Goal: Task Accomplishment & Management: Use online tool/utility

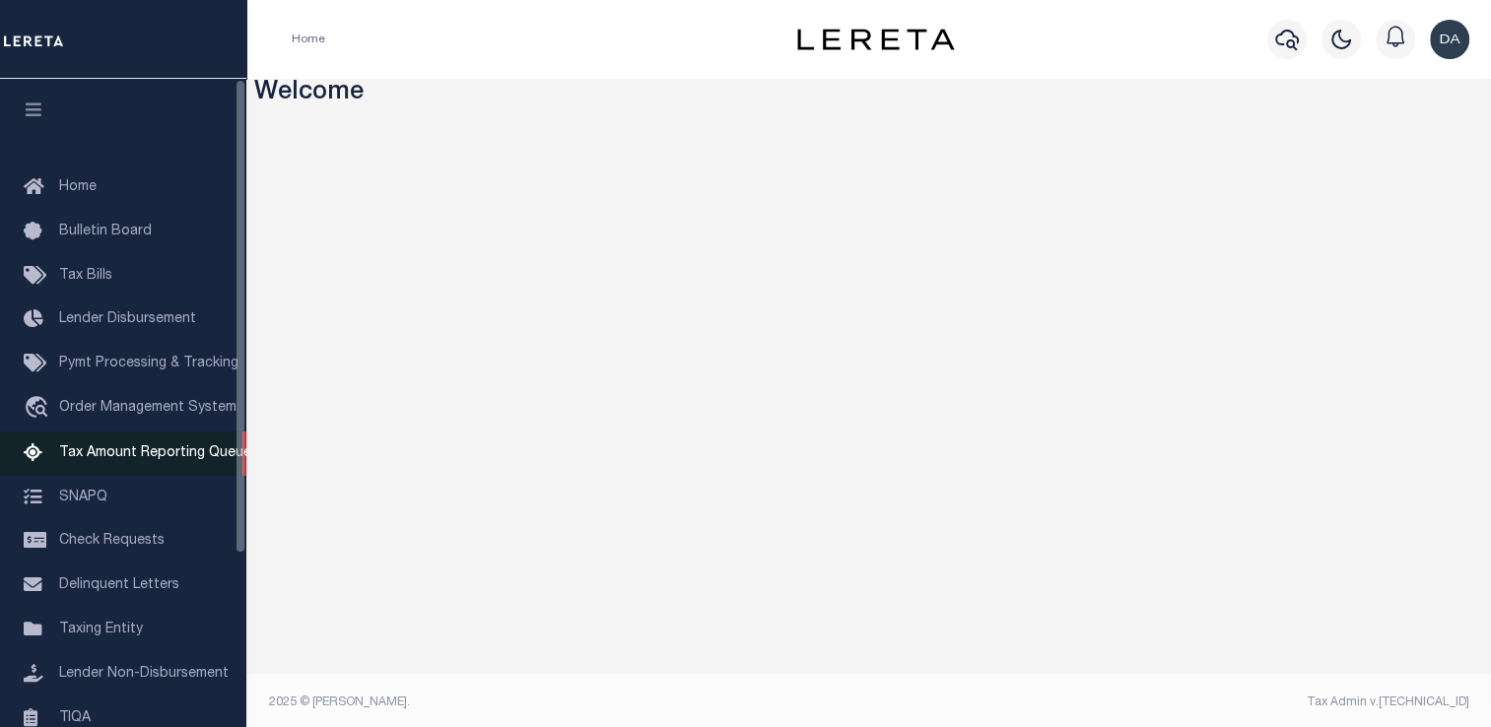
click at [130, 460] on span "Tax Amount Reporting Queue" at bounding box center [155, 453] width 192 height 14
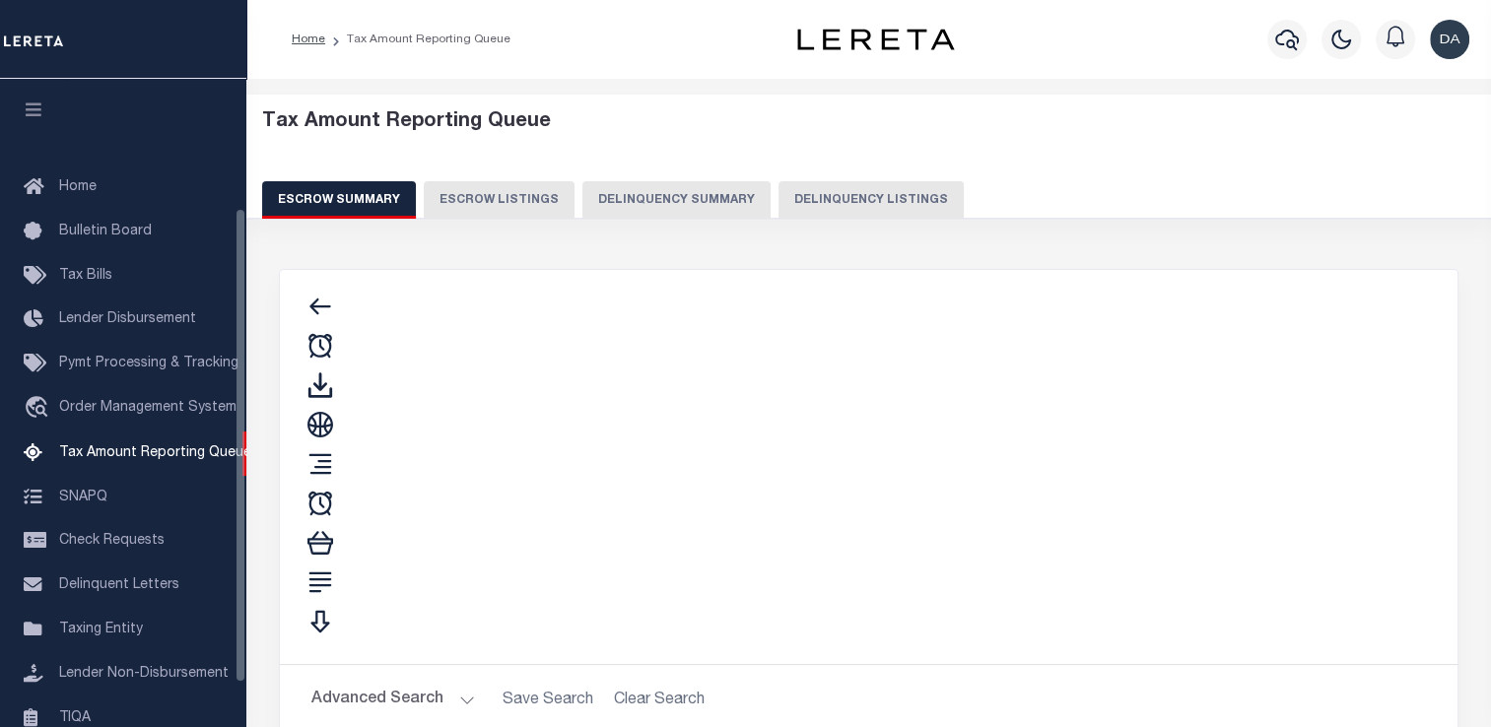
scroll to position [201, 0]
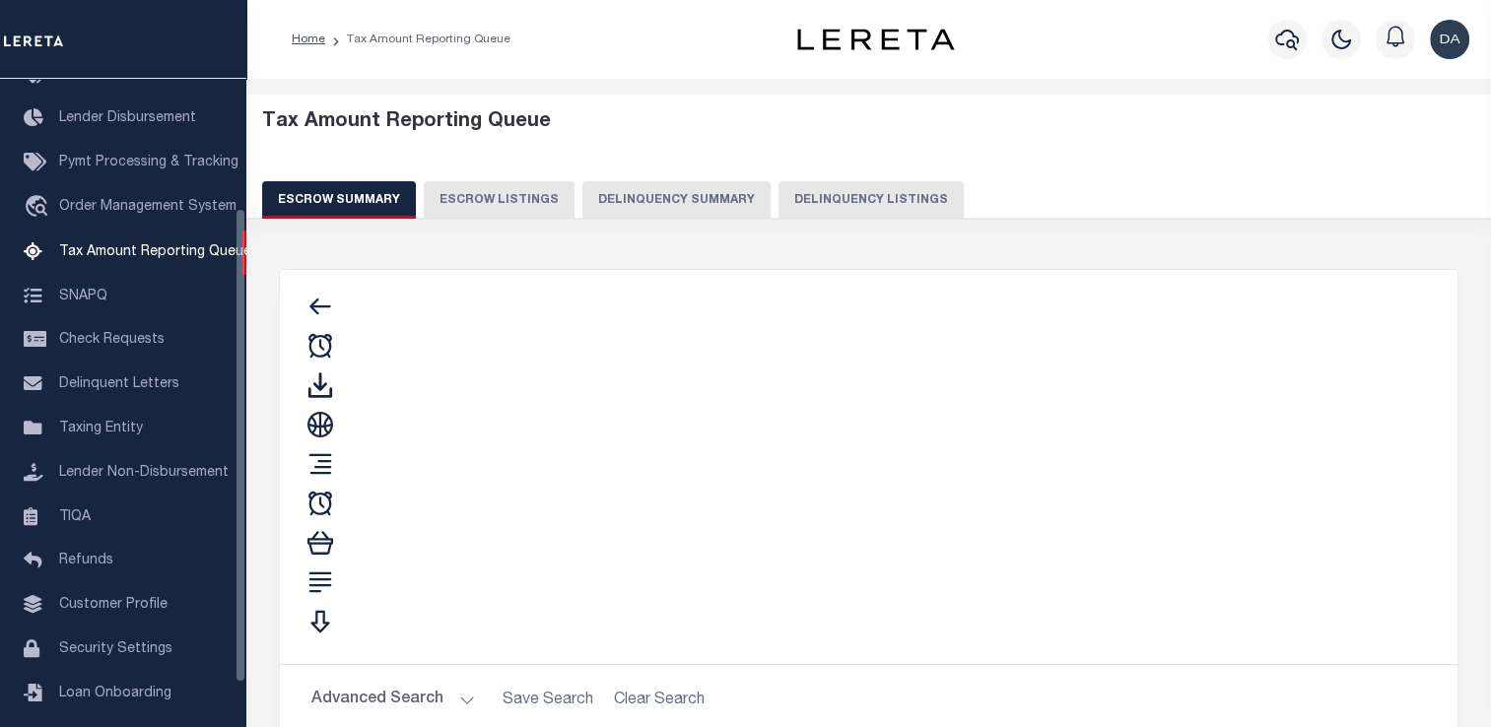
select select "100"
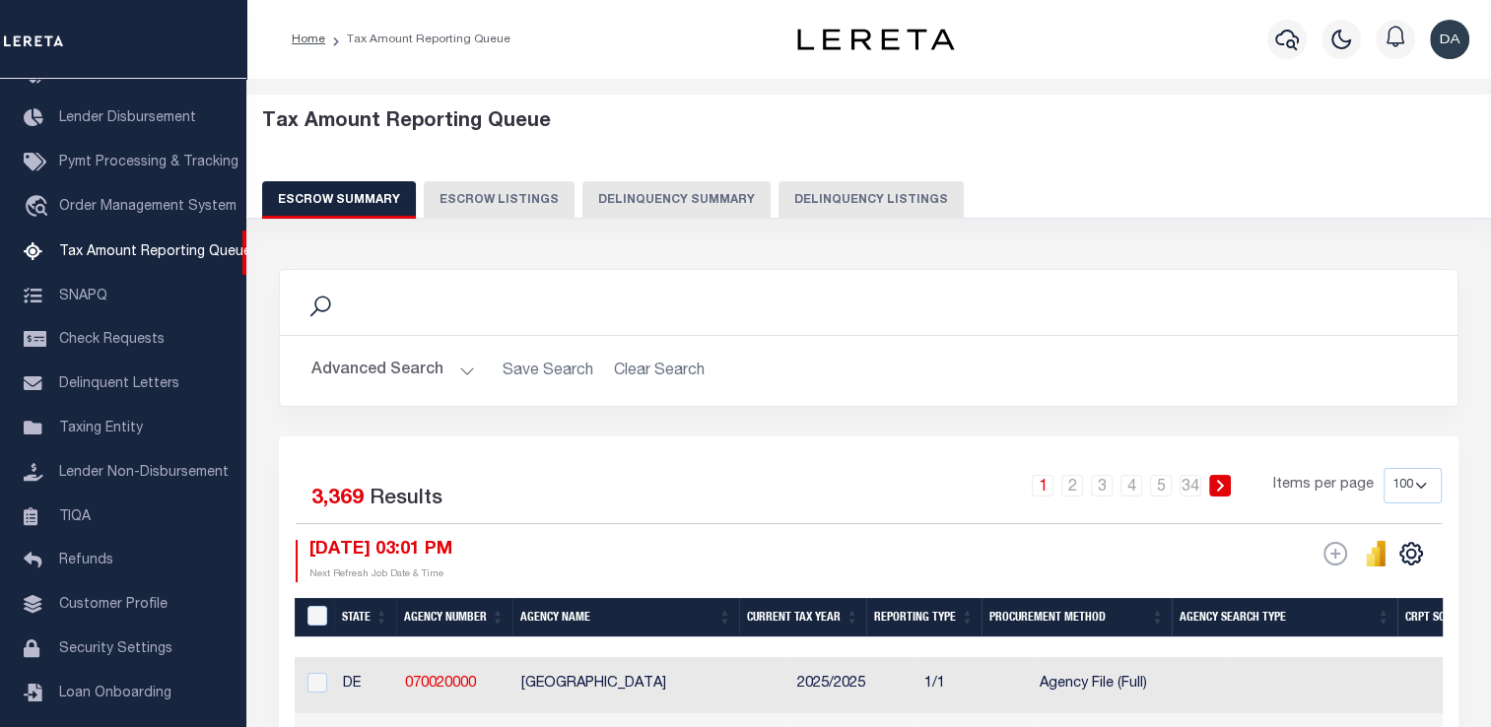
click at [697, 188] on button "Delinquency Summary" at bounding box center [676, 199] width 188 height 37
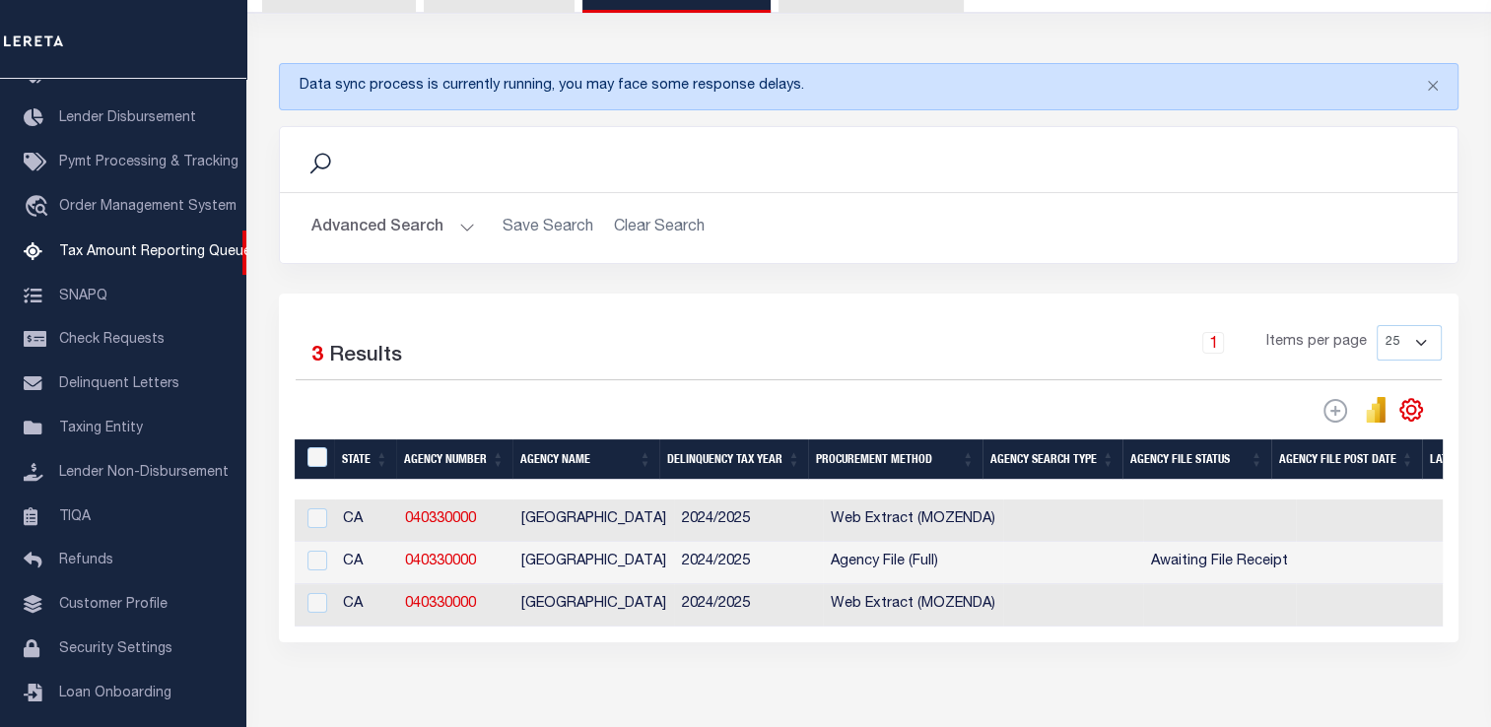
scroll to position [173, 0]
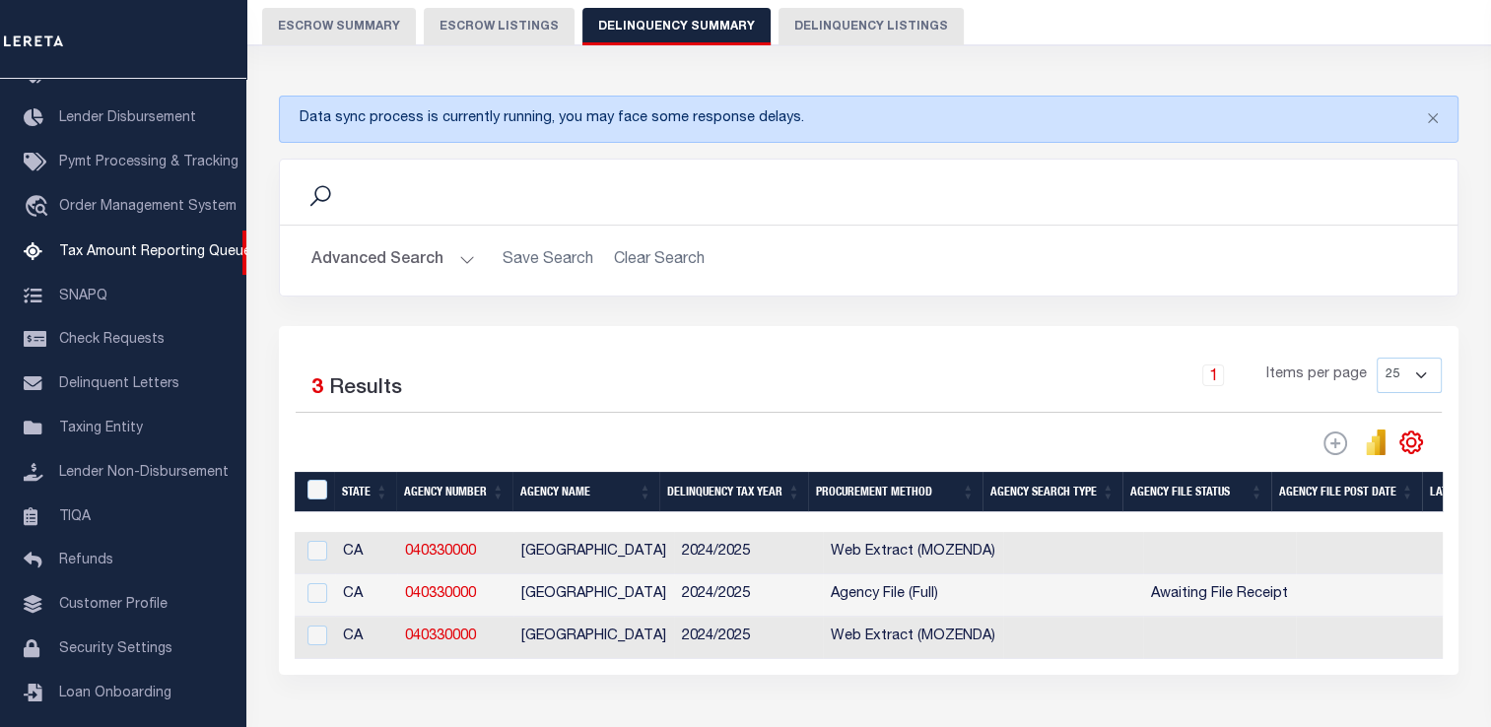
click at [398, 252] on button "Advanced Search" at bounding box center [393, 260] width 164 height 38
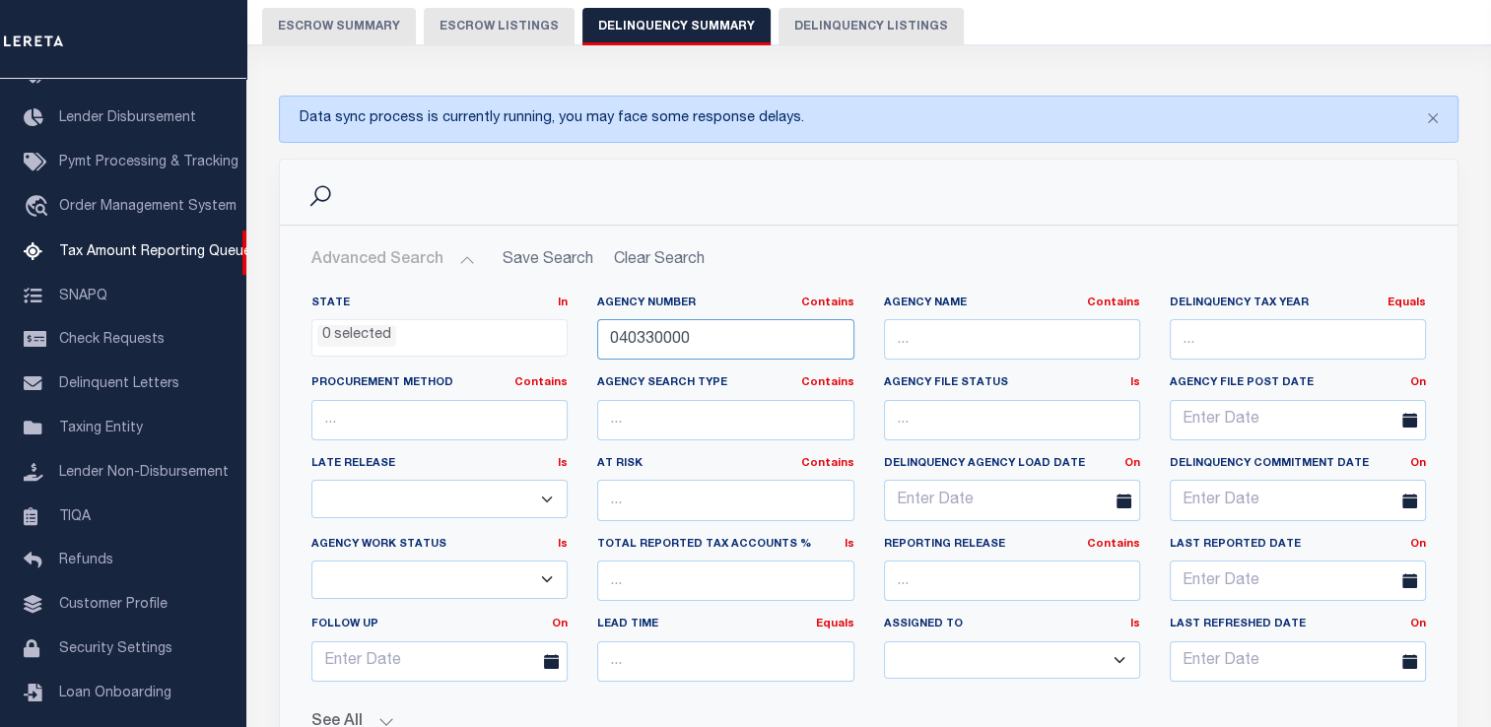
click at [673, 339] on input "040330000" at bounding box center [725, 339] width 256 height 40
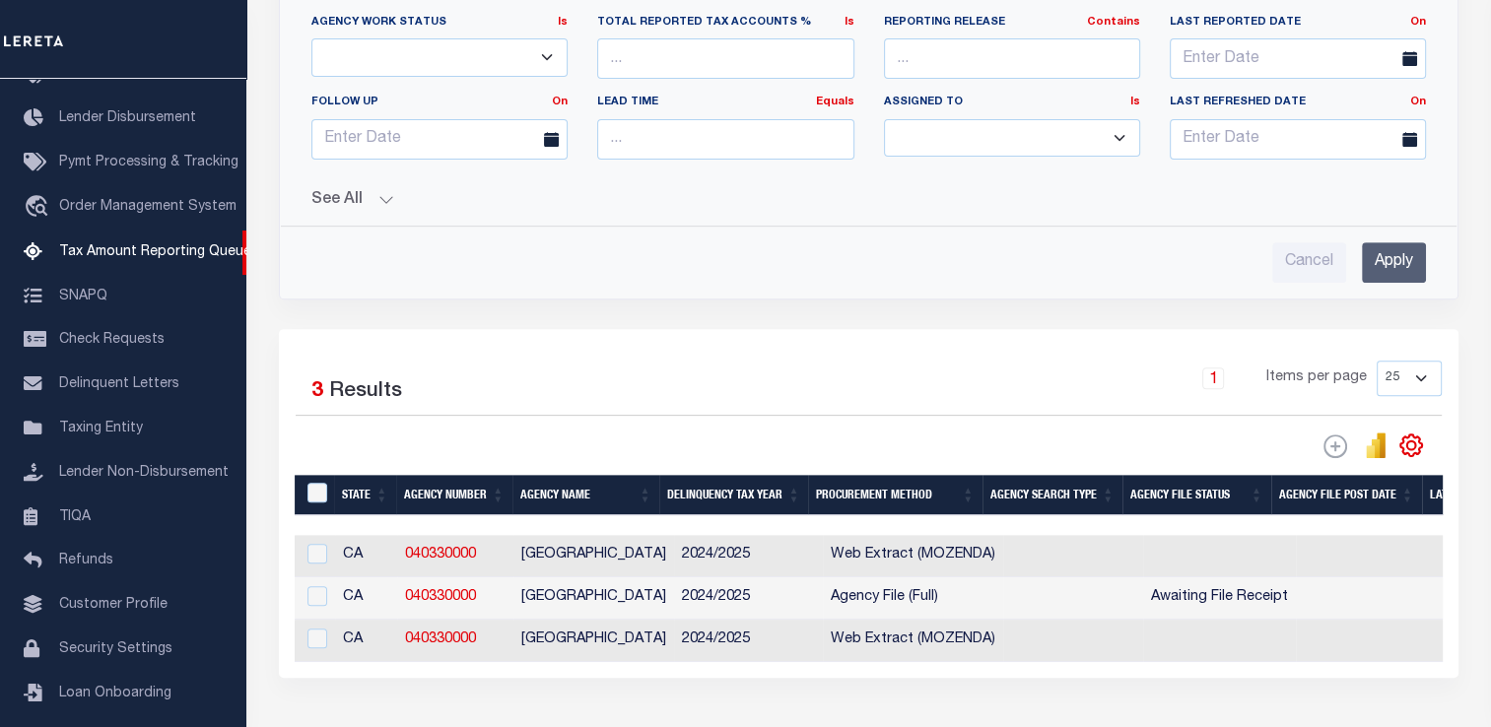
scroll to position [837, 0]
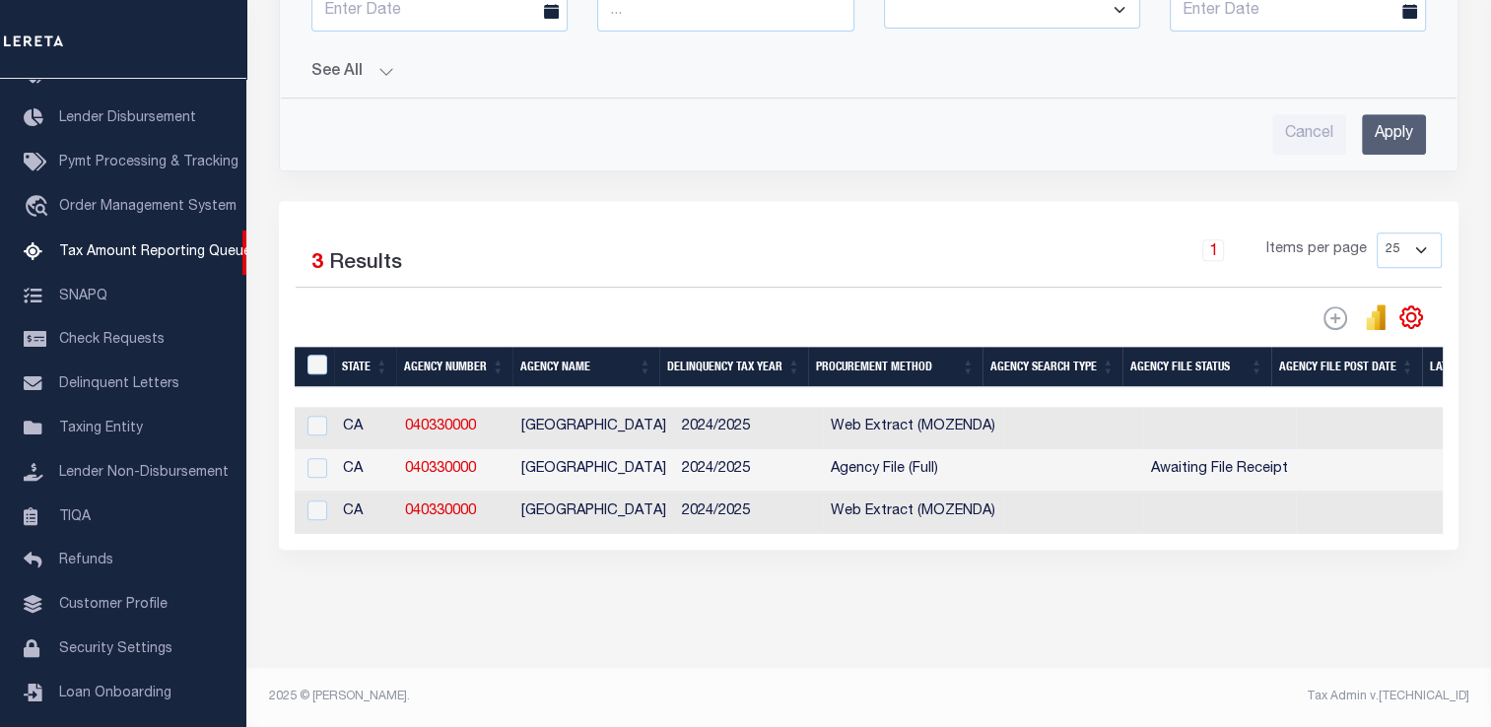
click at [1381, 114] on input "Apply" at bounding box center [1394, 134] width 64 height 40
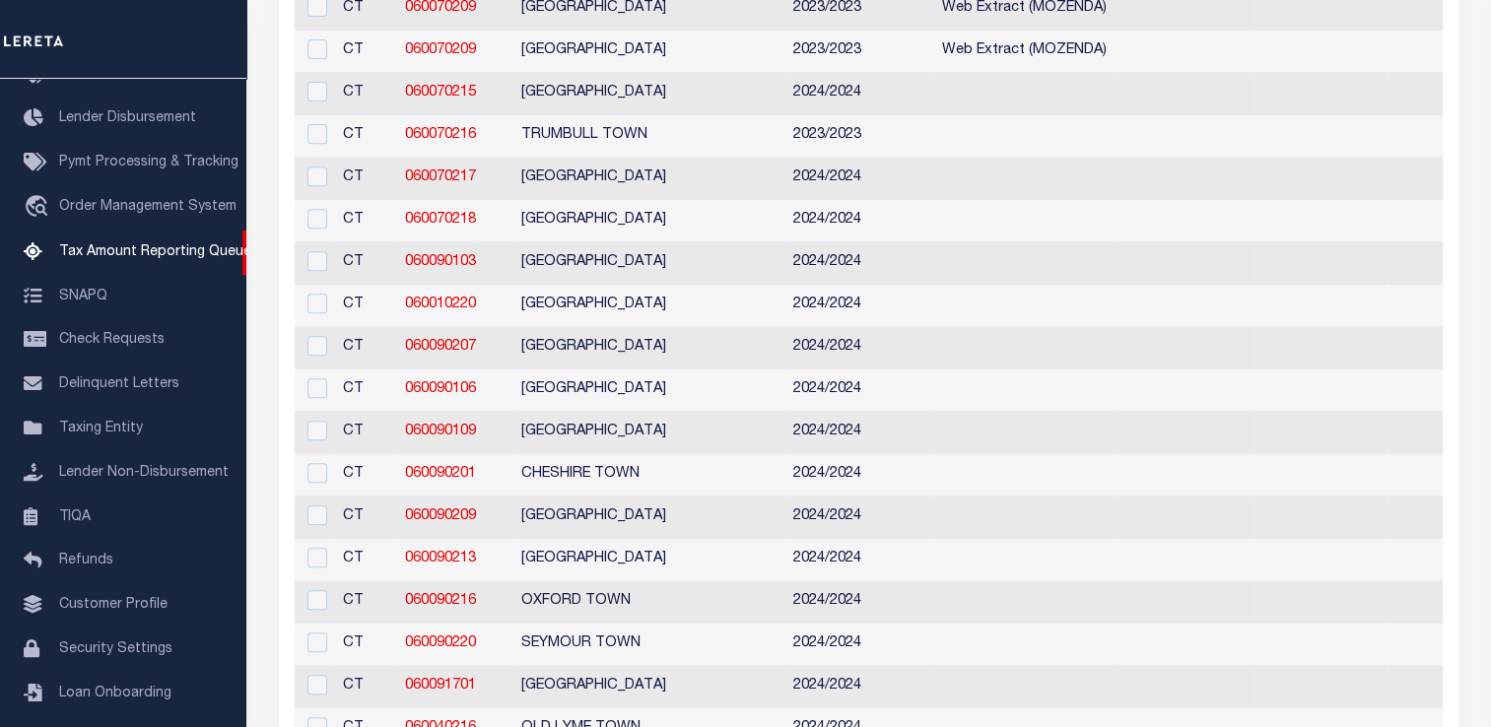
scroll to position [0, 0]
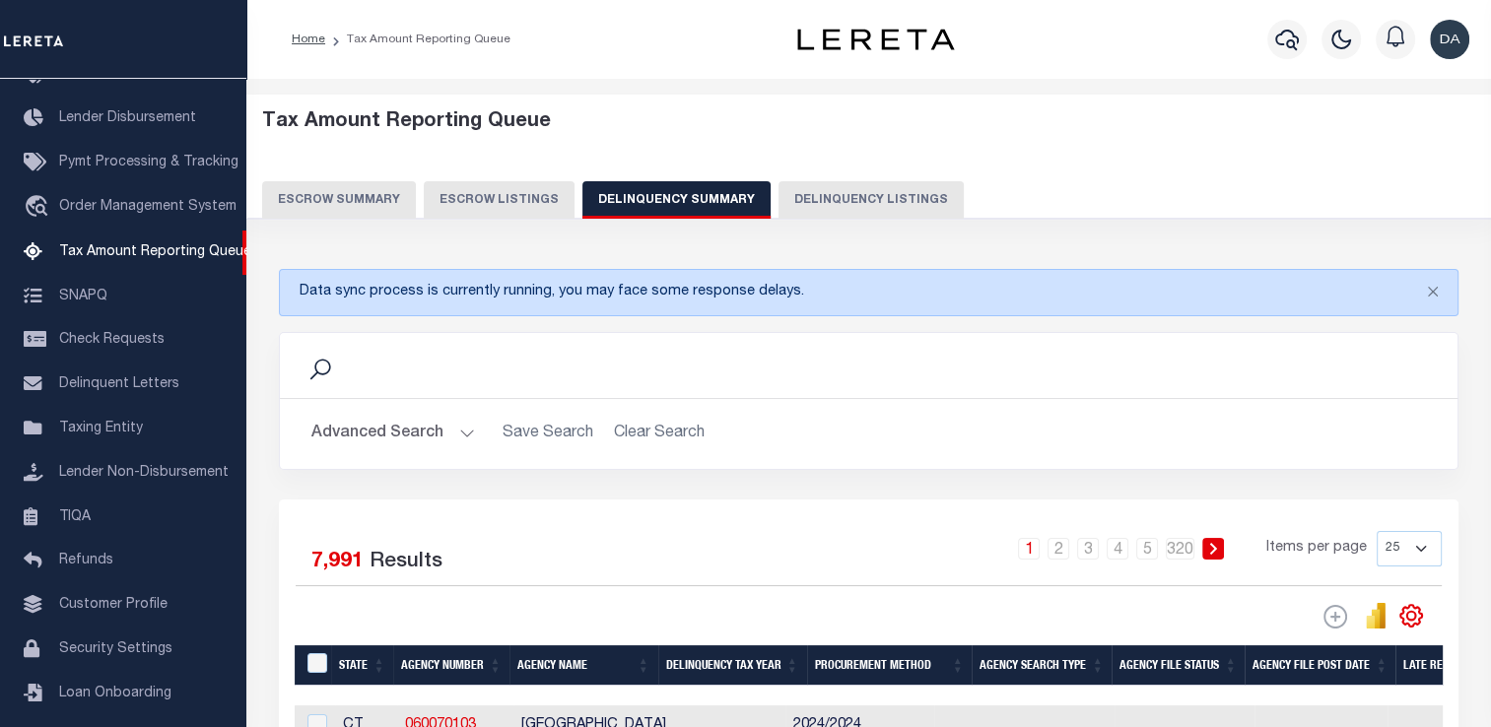
click at [861, 215] on button "Delinquency Listings" at bounding box center [871, 199] width 185 height 37
select select "100"
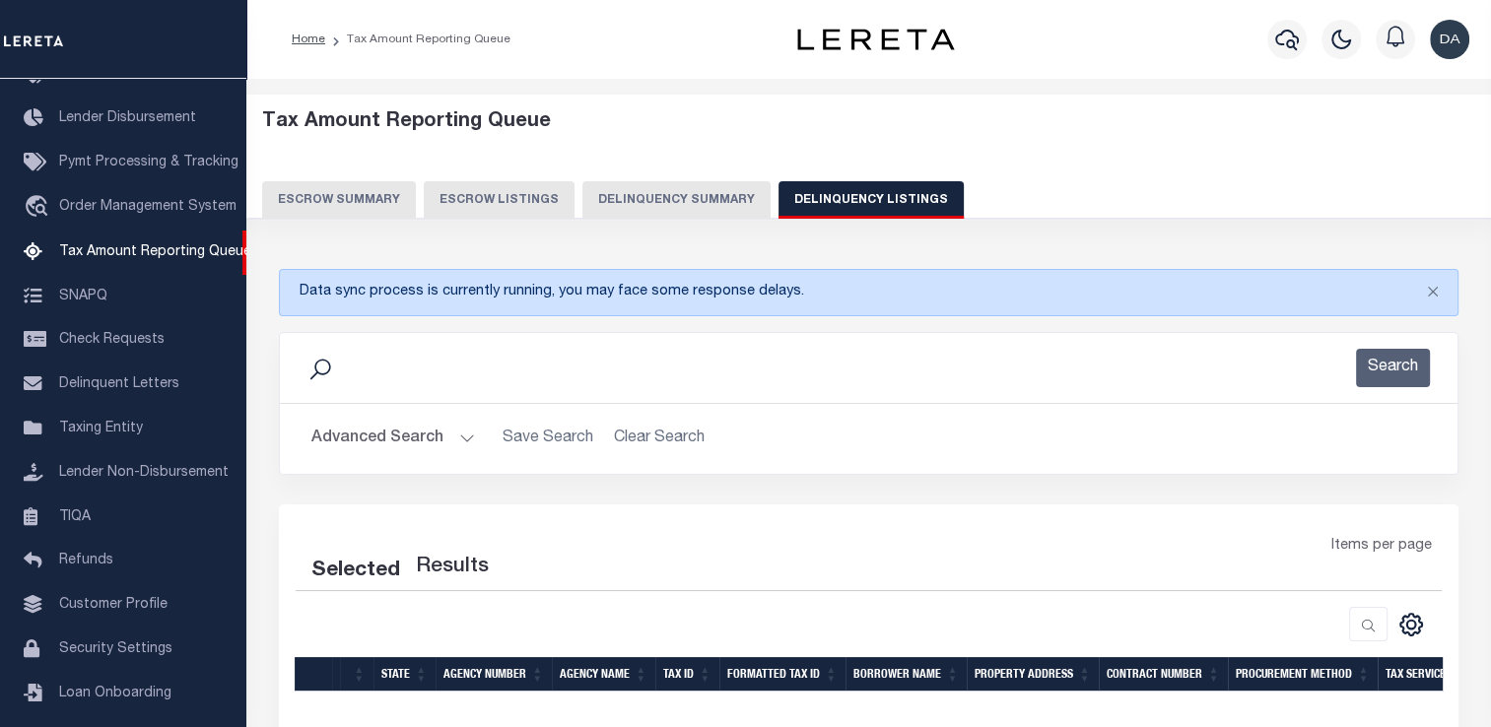
scroll to position [209, 0]
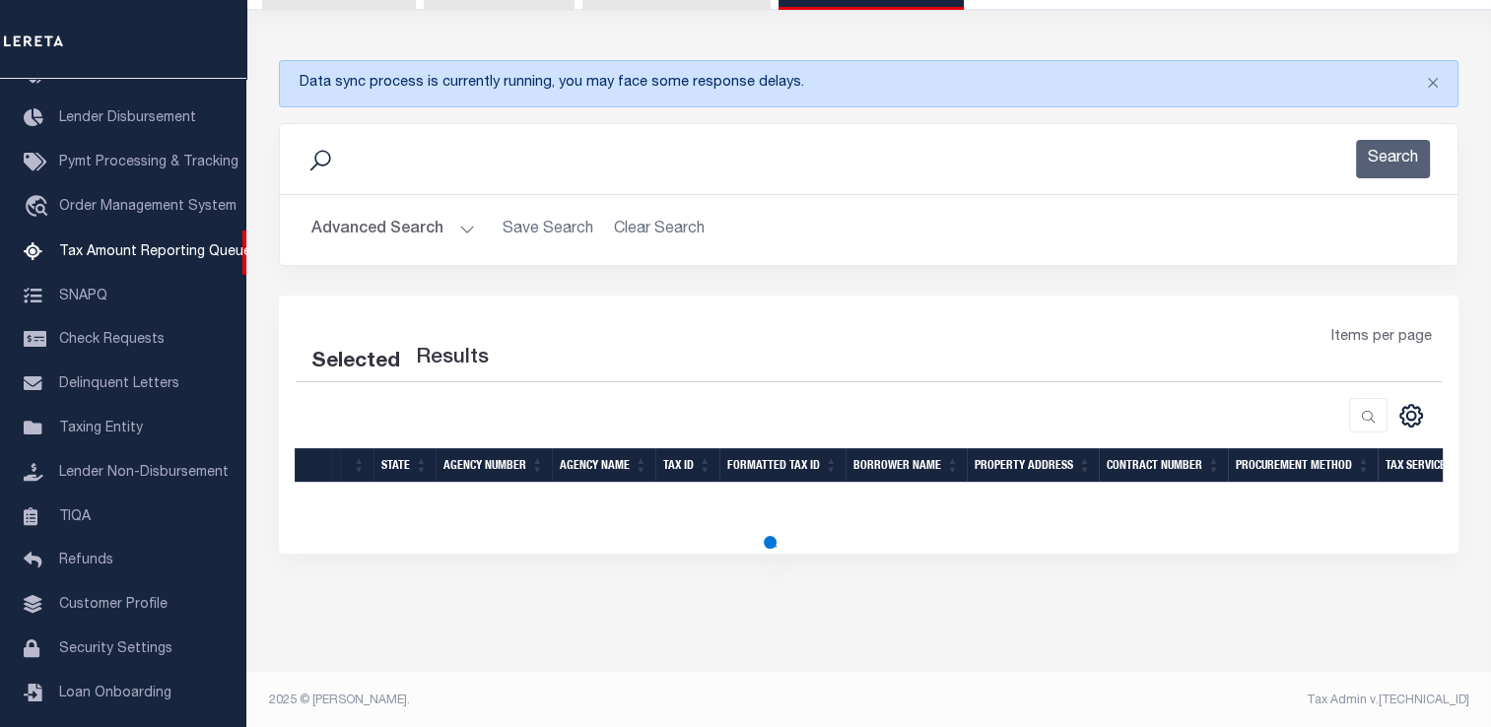
select select "100"
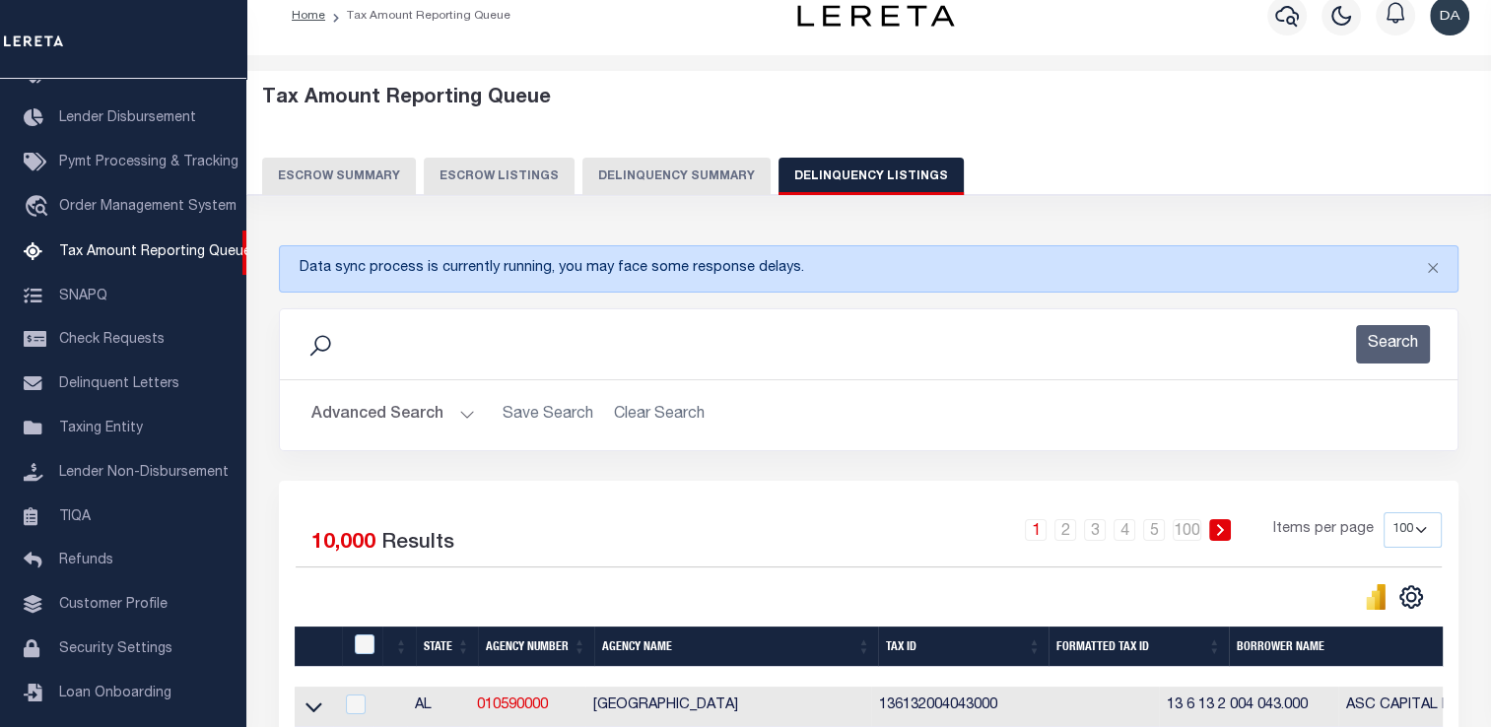
scroll to position [20, 0]
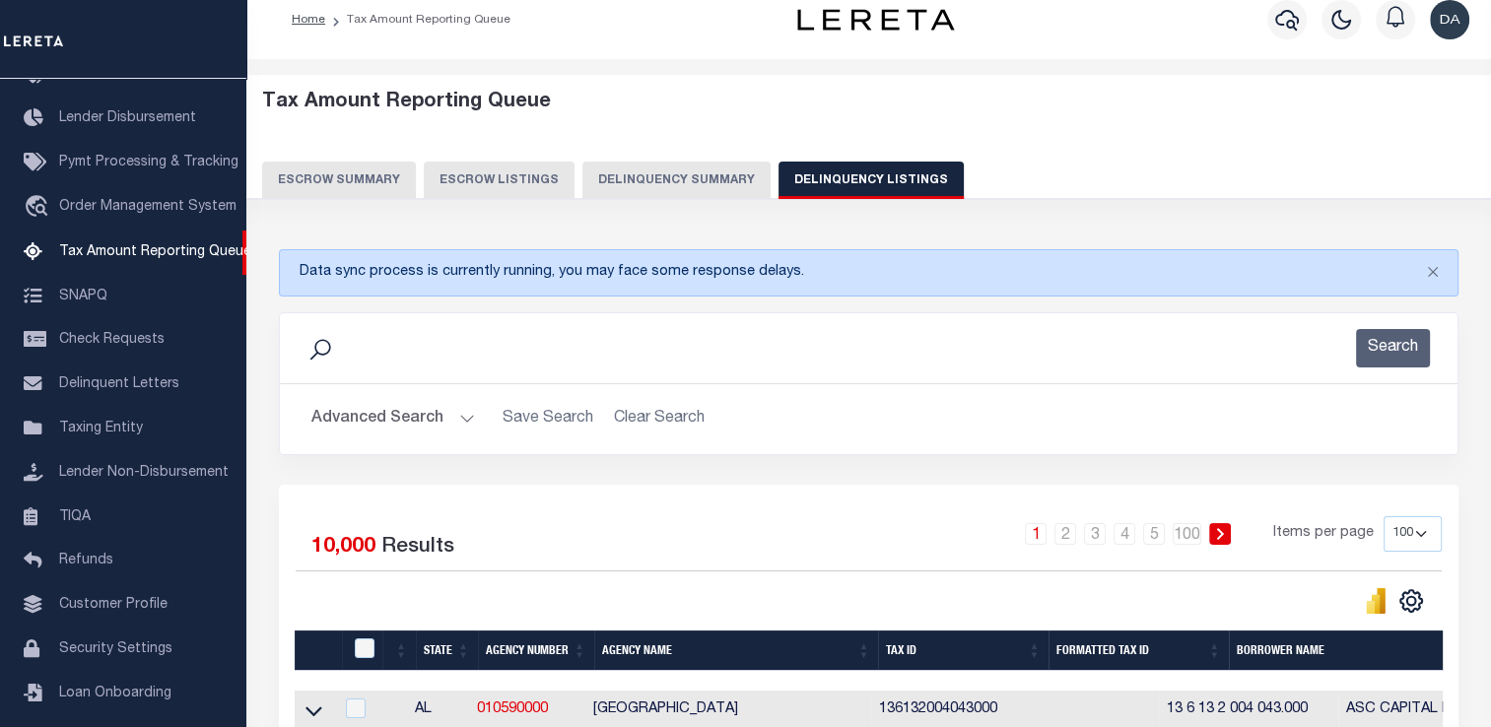
click at [385, 408] on button "Advanced Search" at bounding box center [393, 419] width 164 height 38
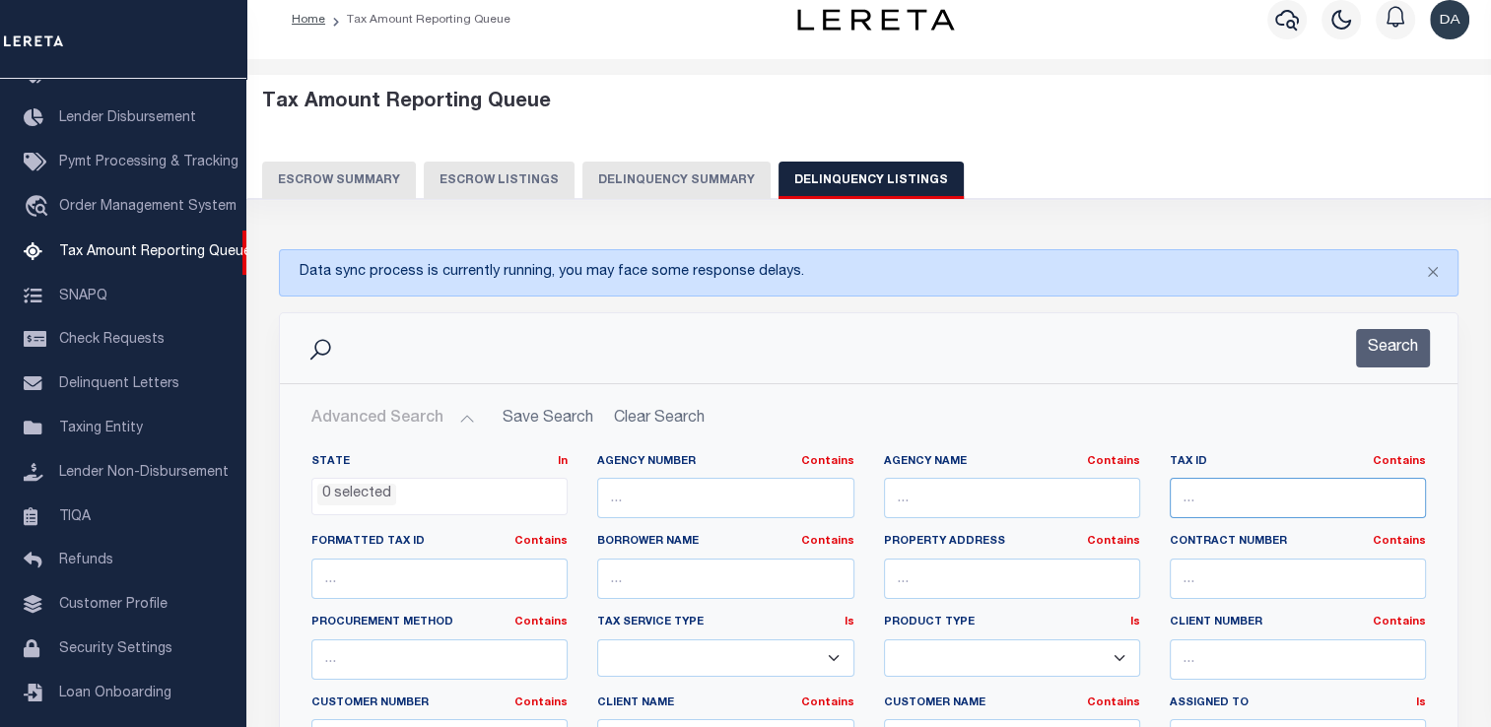
click at [1250, 482] on input "text" at bounding box center [1298, 498] width 256 height 40
paste input "79-07-16-380-002.000-004"
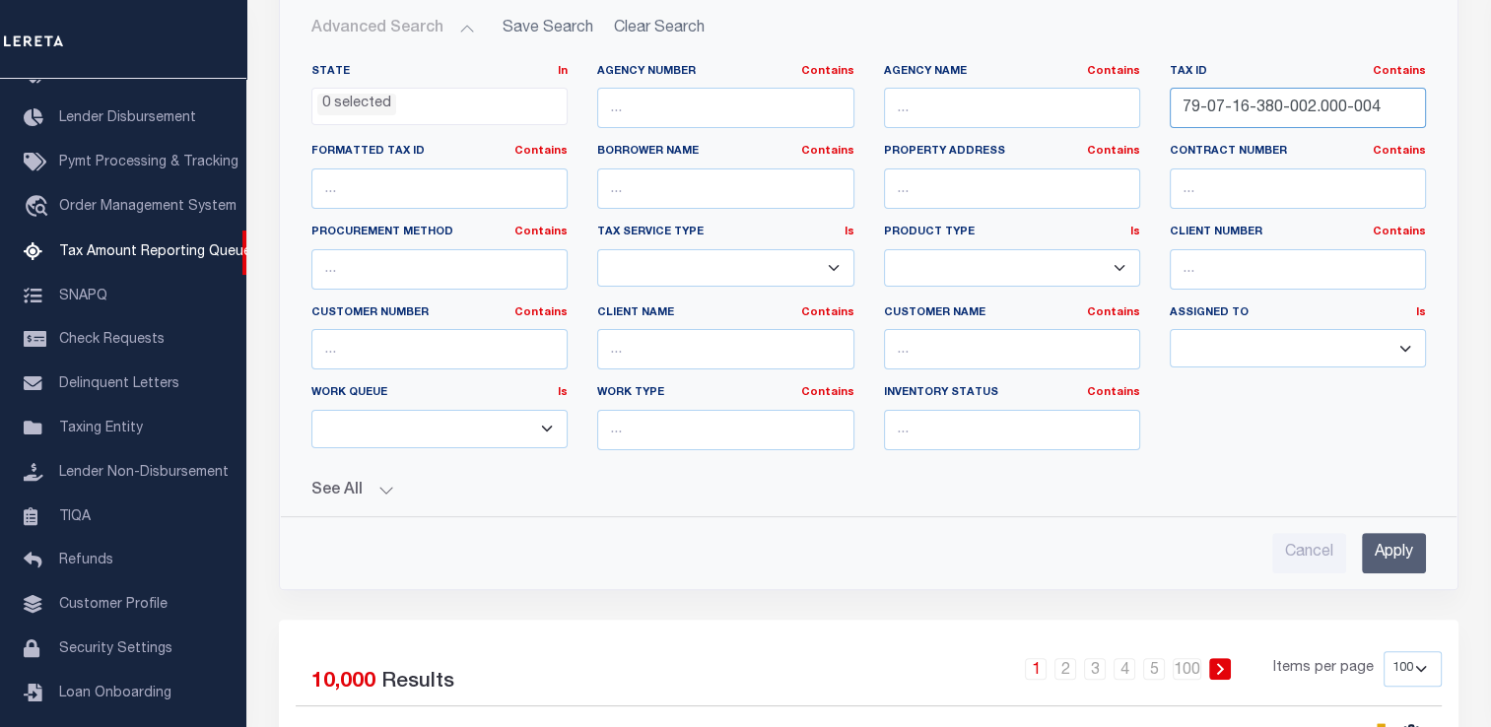
scroll to position [445, 0]
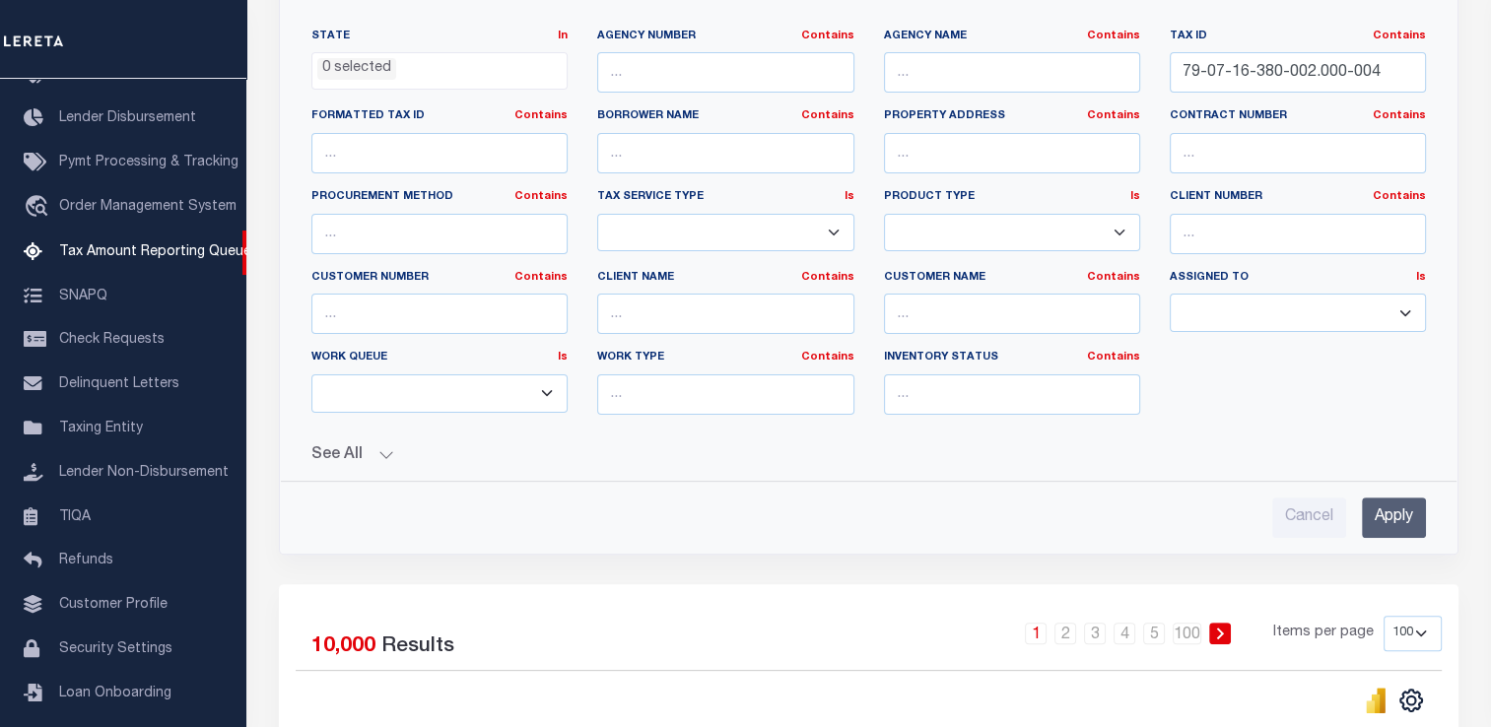
click at [1376, 522] on input "Apply" at bounding box center [1394, 518] width 64 height 40
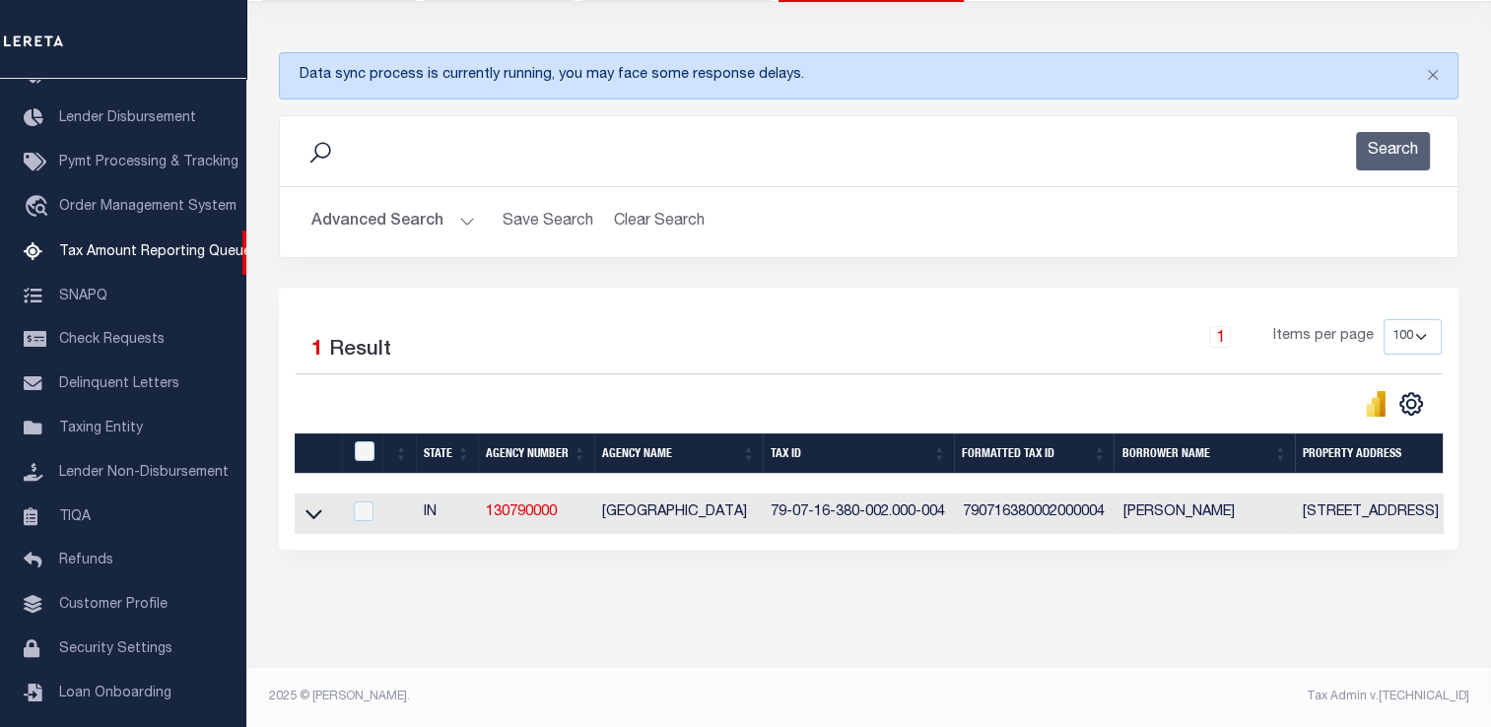
scroll to position [230, 0]
click at [319, 504] on icon at bounding box center [314, 514] width 17 height 21
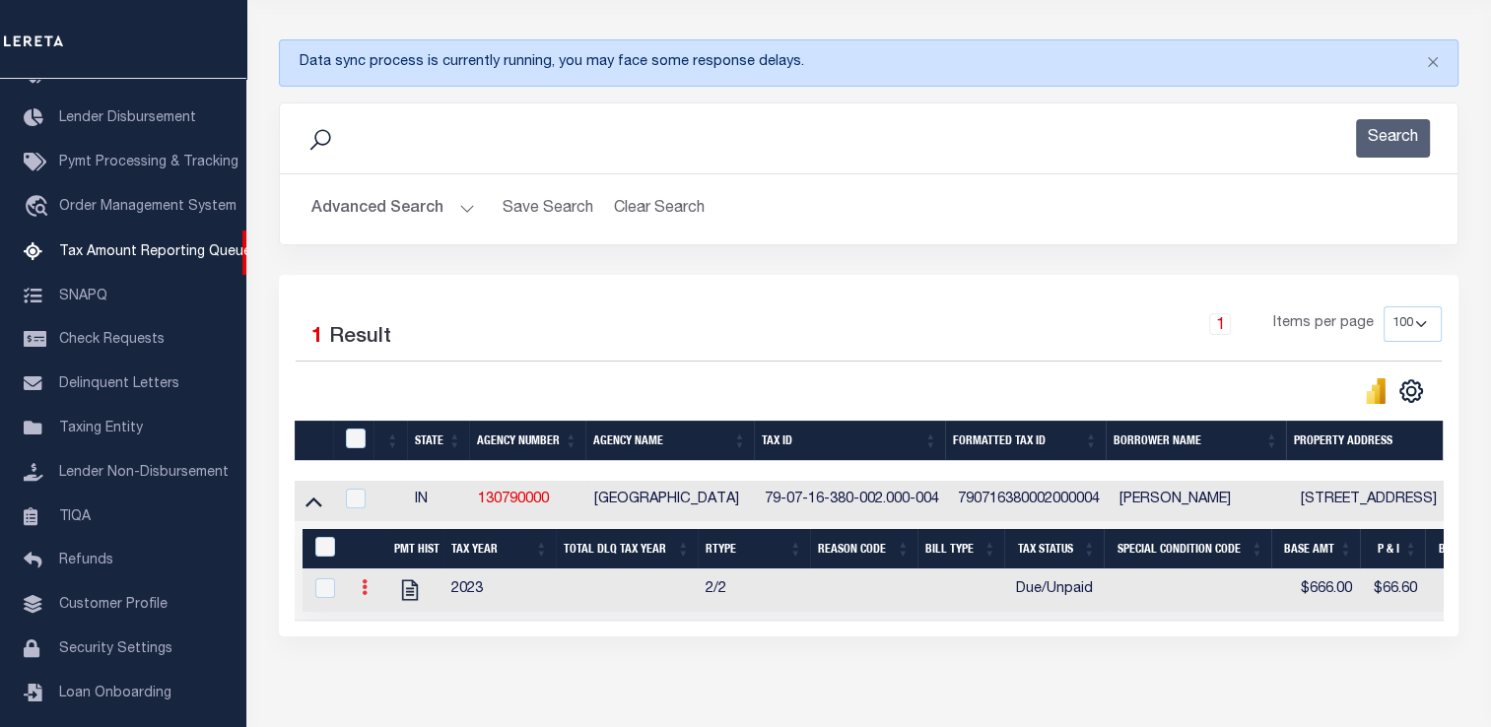
click at [369, 588] on link at bounding box center [365, 590] width 22 height 16
click at [377, 215] on button "Advanced Search" at bounding box center [393, 209] width 164 height 38
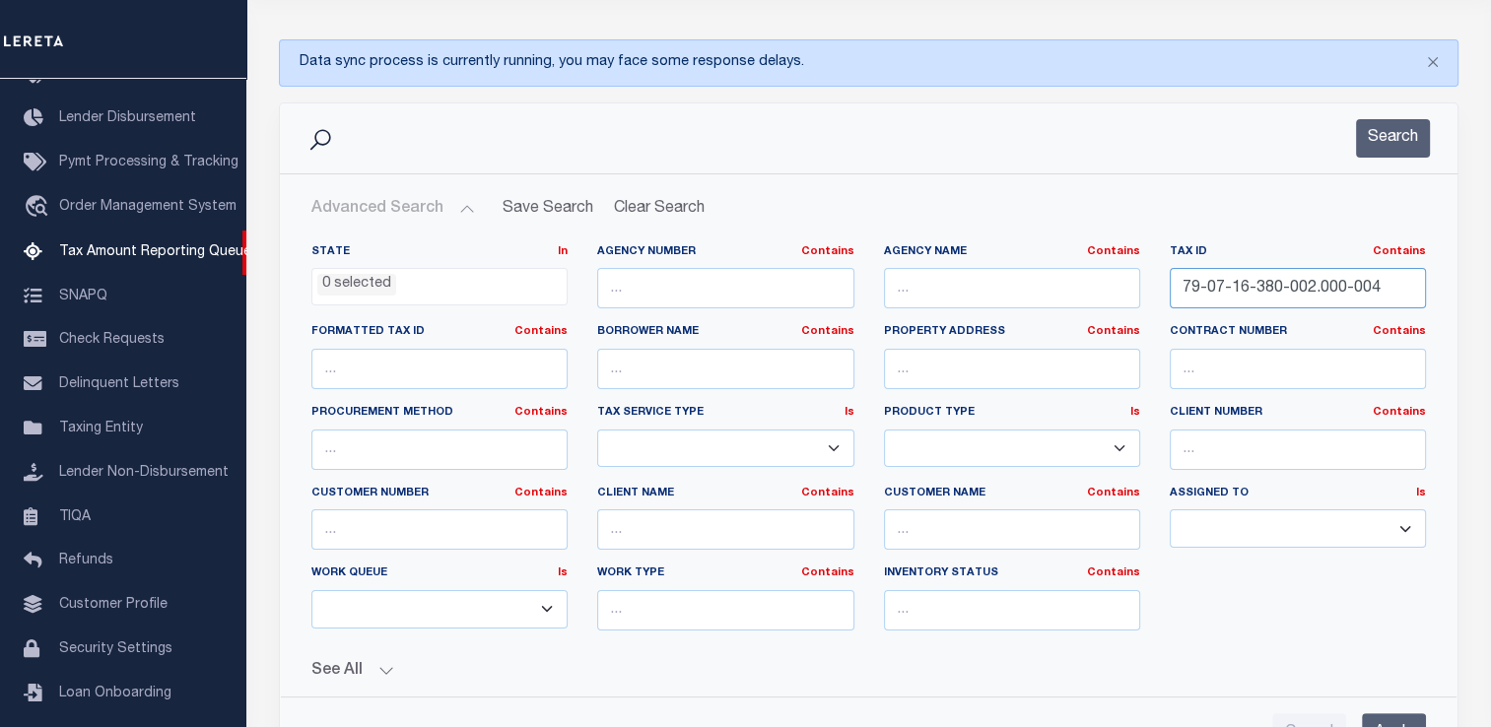
click at [1247, 290] on input "79-07-16-380-002.000-004" at bounding box center [1298, 288] width 256 height 40
paste input "44001540010070000"
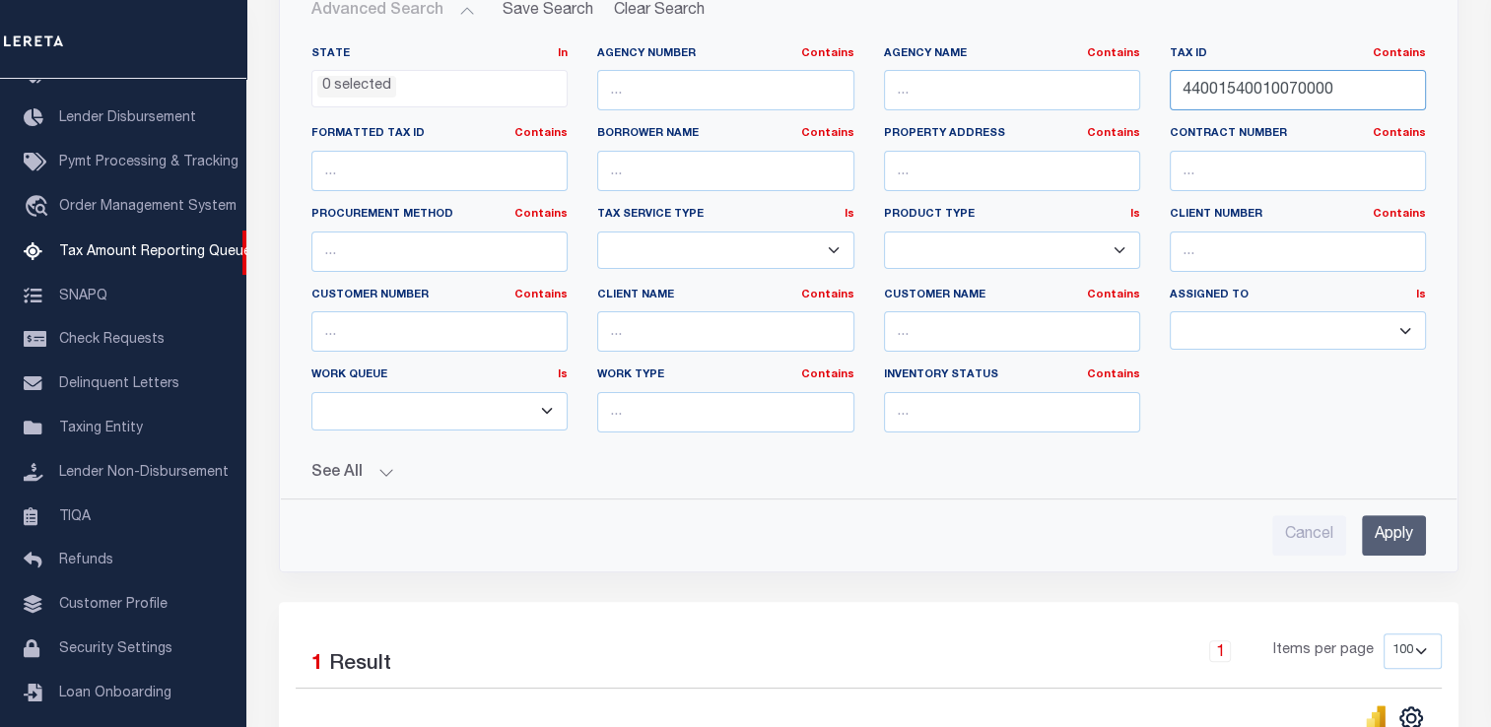
scroll to position [449, 0]
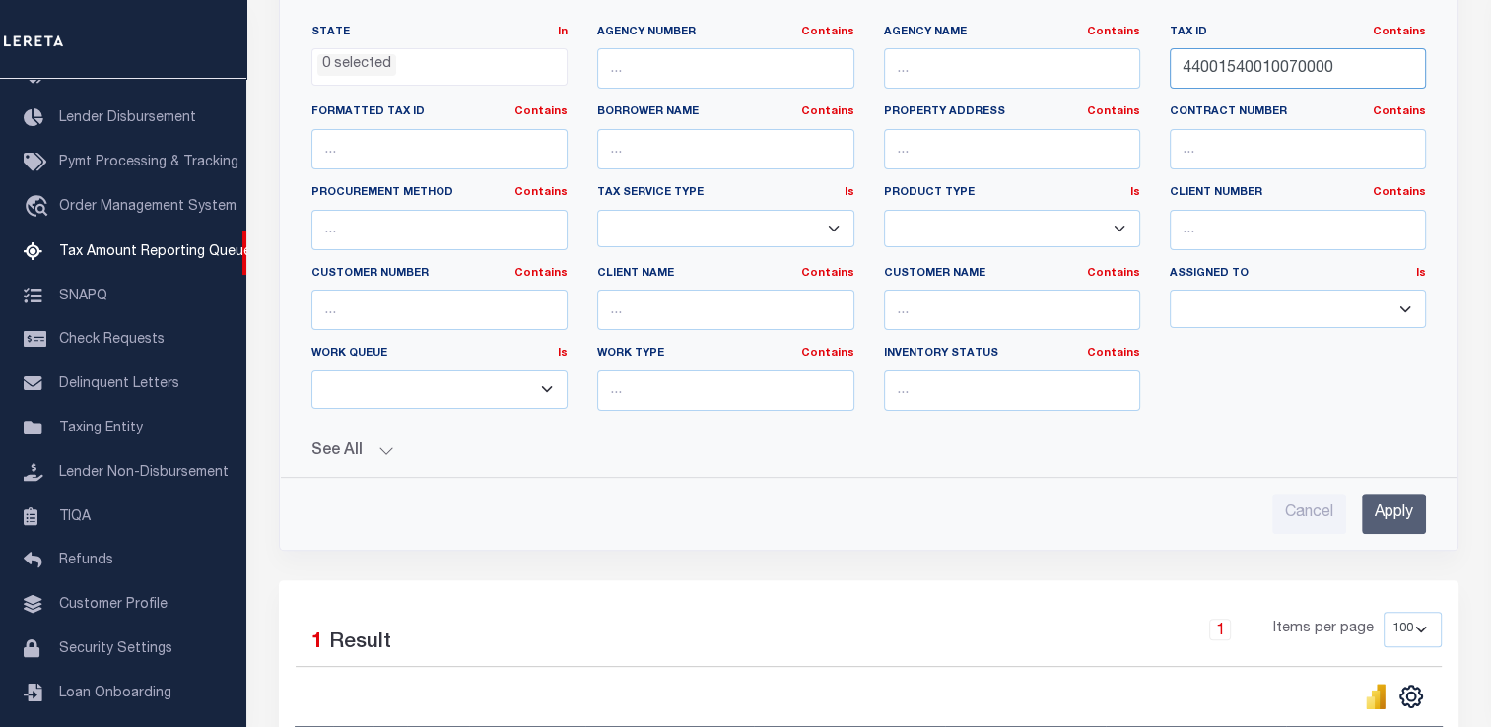
type input "44001540010070000"
click at [1403, 504] on input "Apply" at bounding box center [1394, 514] width 64 height 40
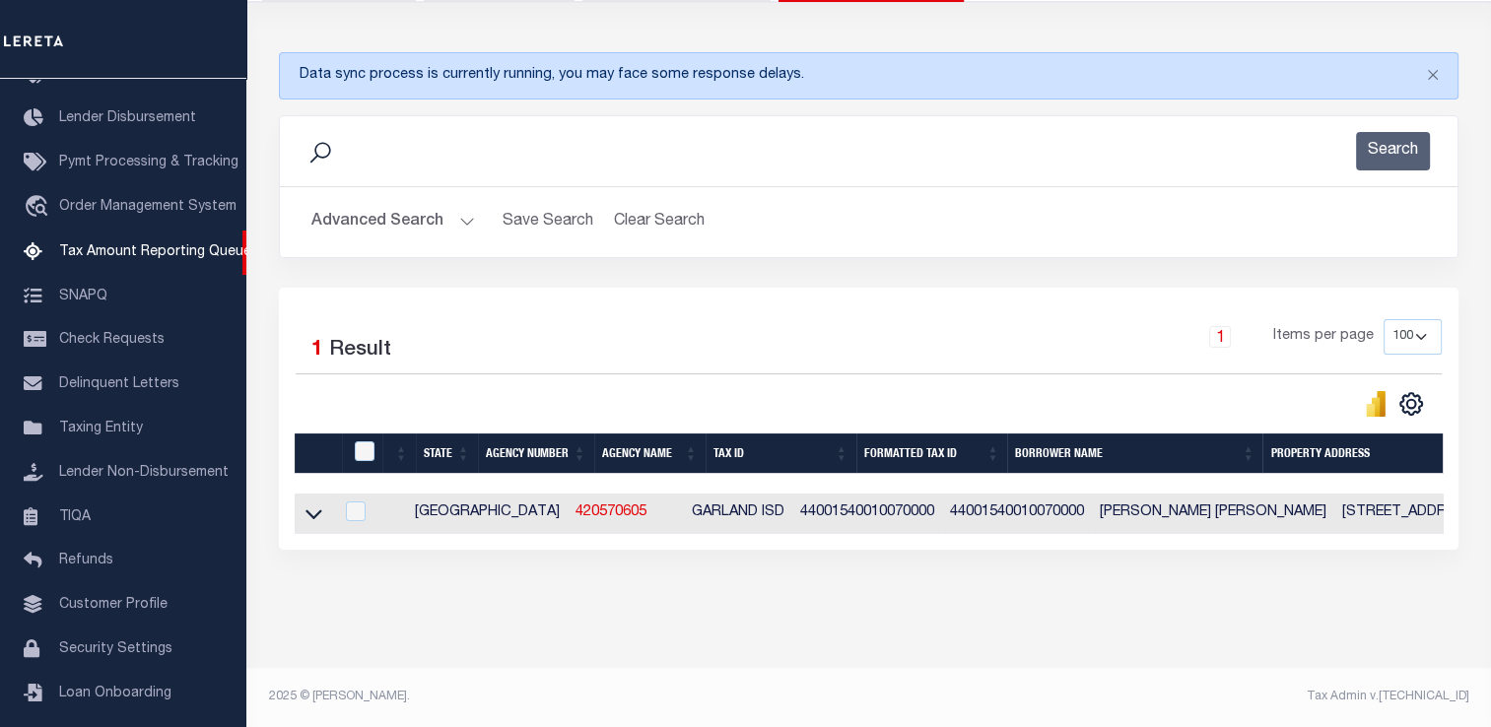
scroll to position [230, 0]
click at [323, 506] on link at bounding box center [314, 513] width 23 height 14
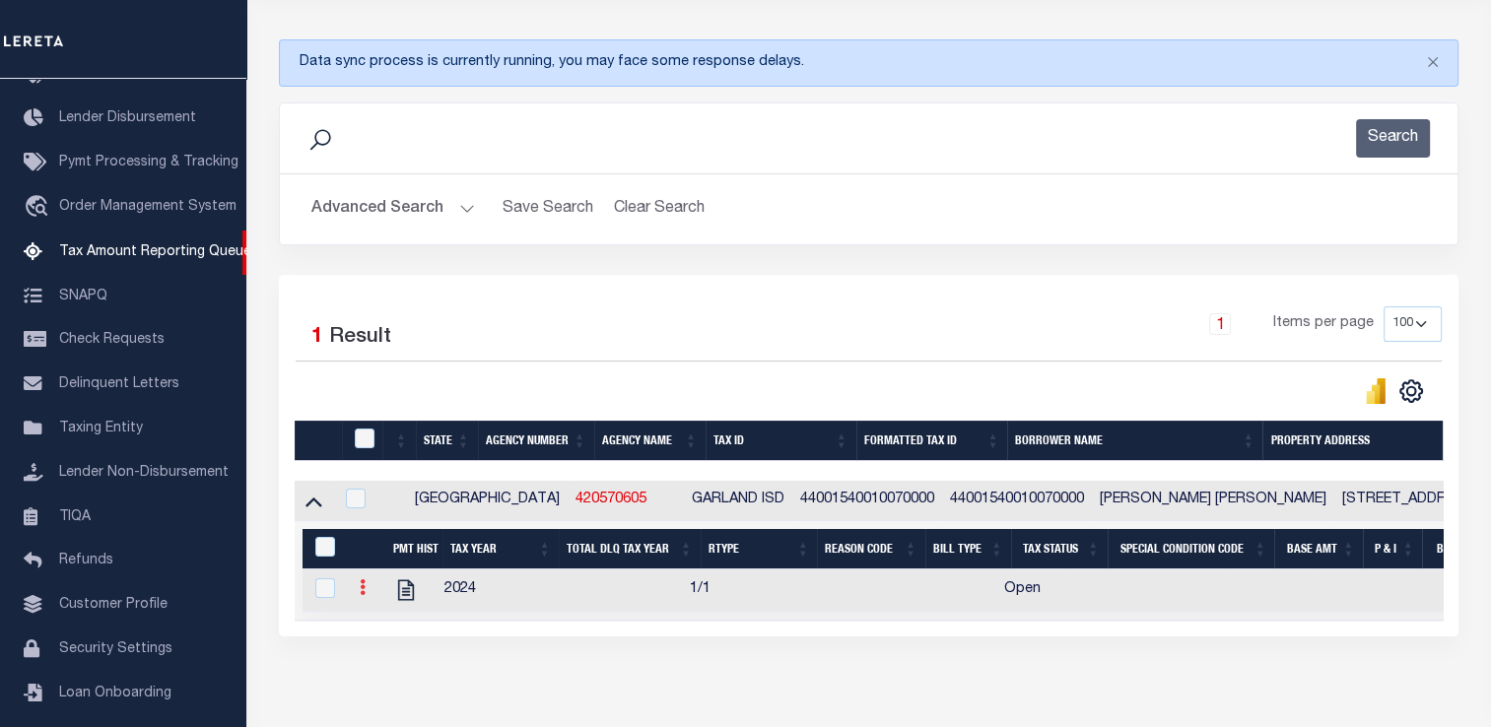
click at [360, 594] on icon at bounding box center [363, 588] width 6 height 16
click at [393, 627] on img "" at bounding box center [386, 620] width 20 height 20
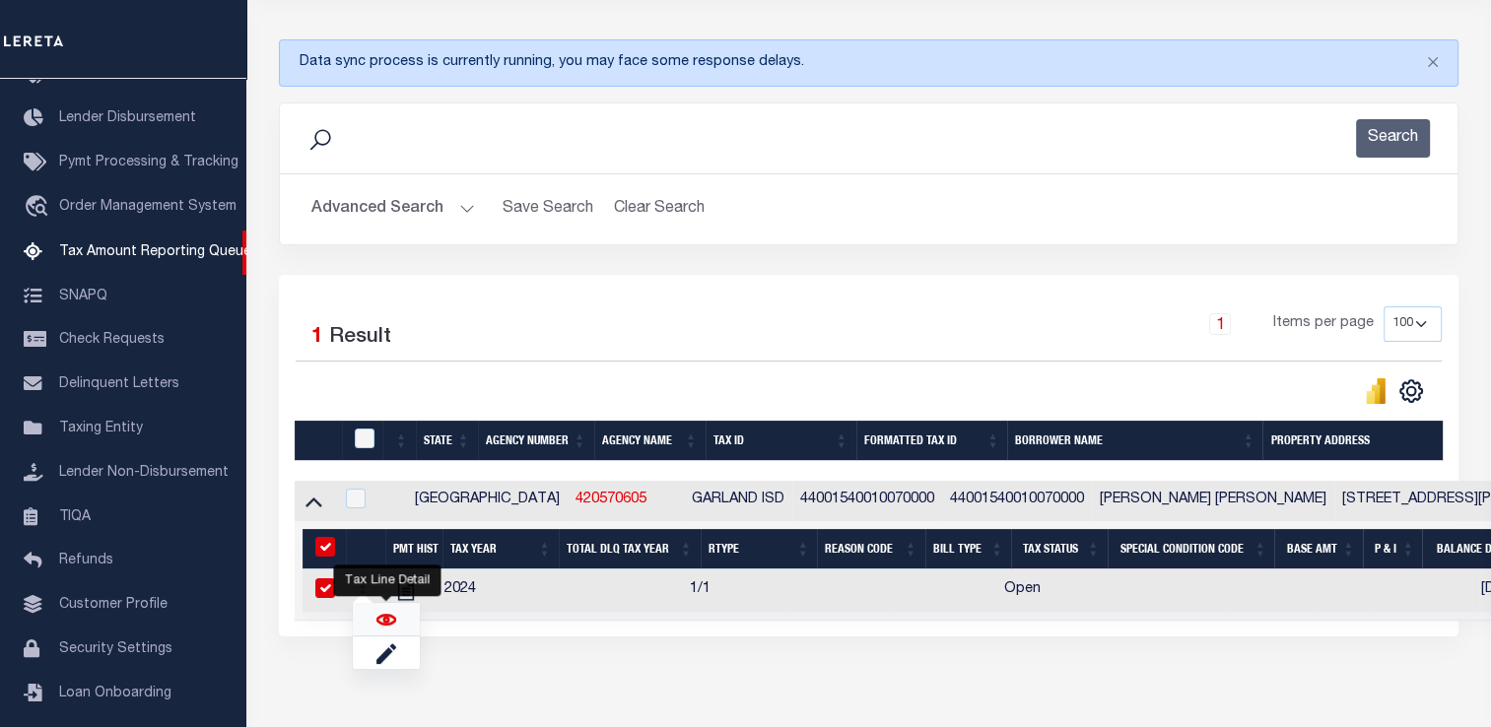
checkbox input "true"
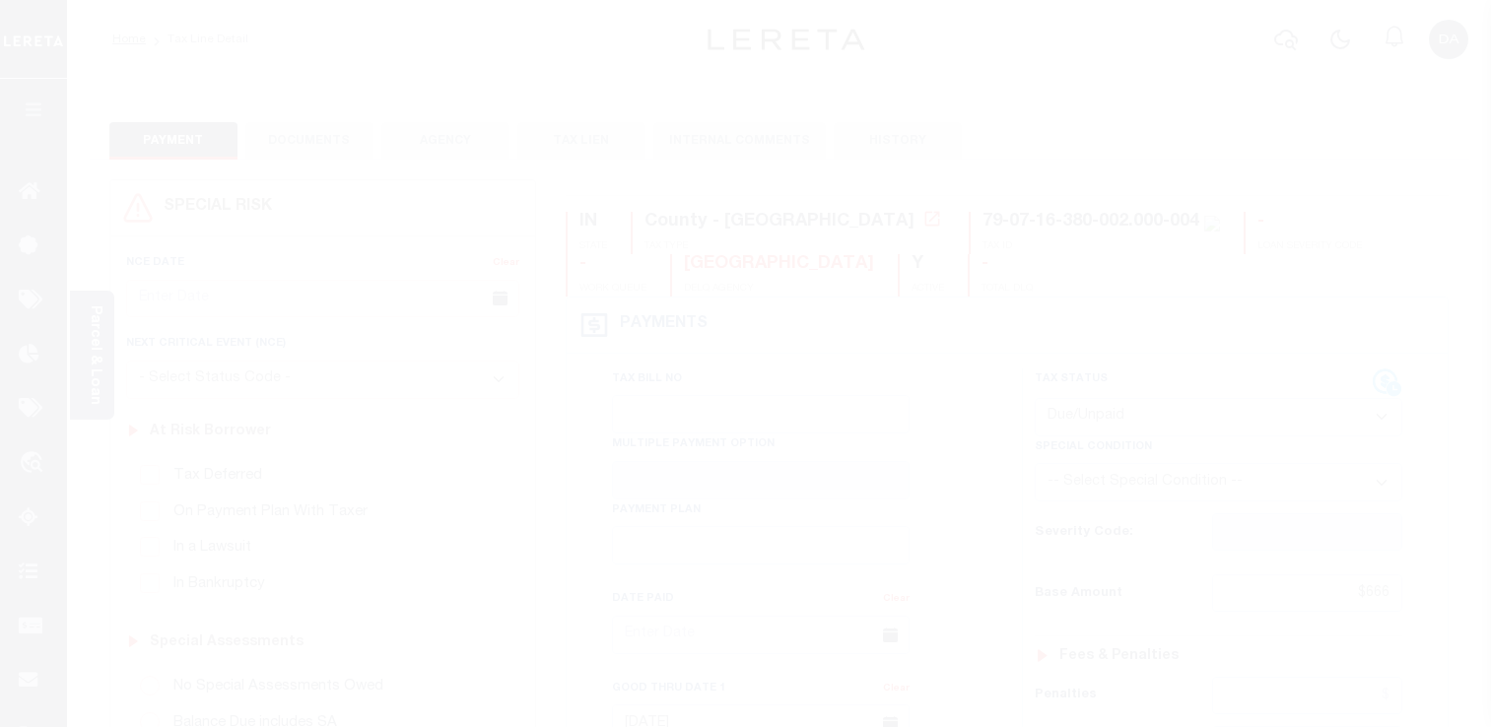
select select "DUE"
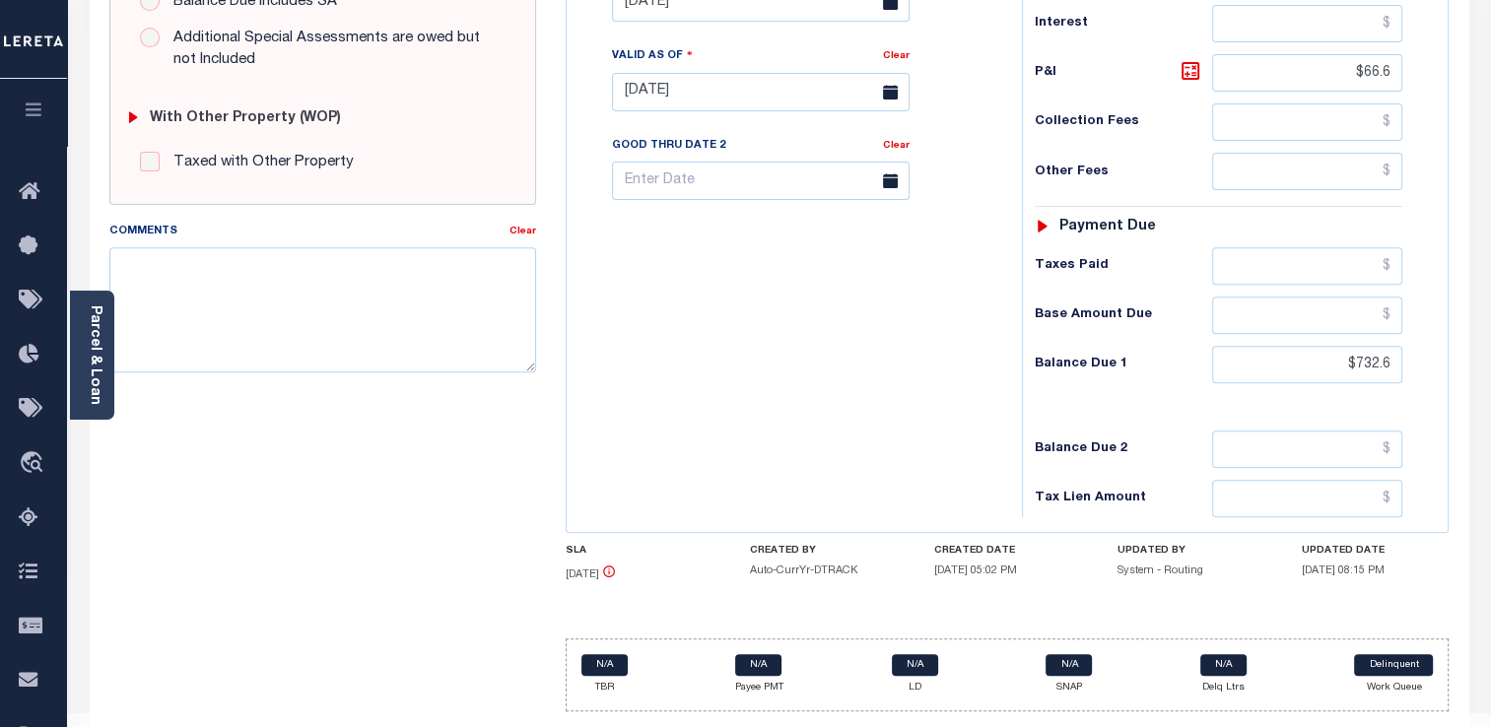
scroll to position [715, 0]
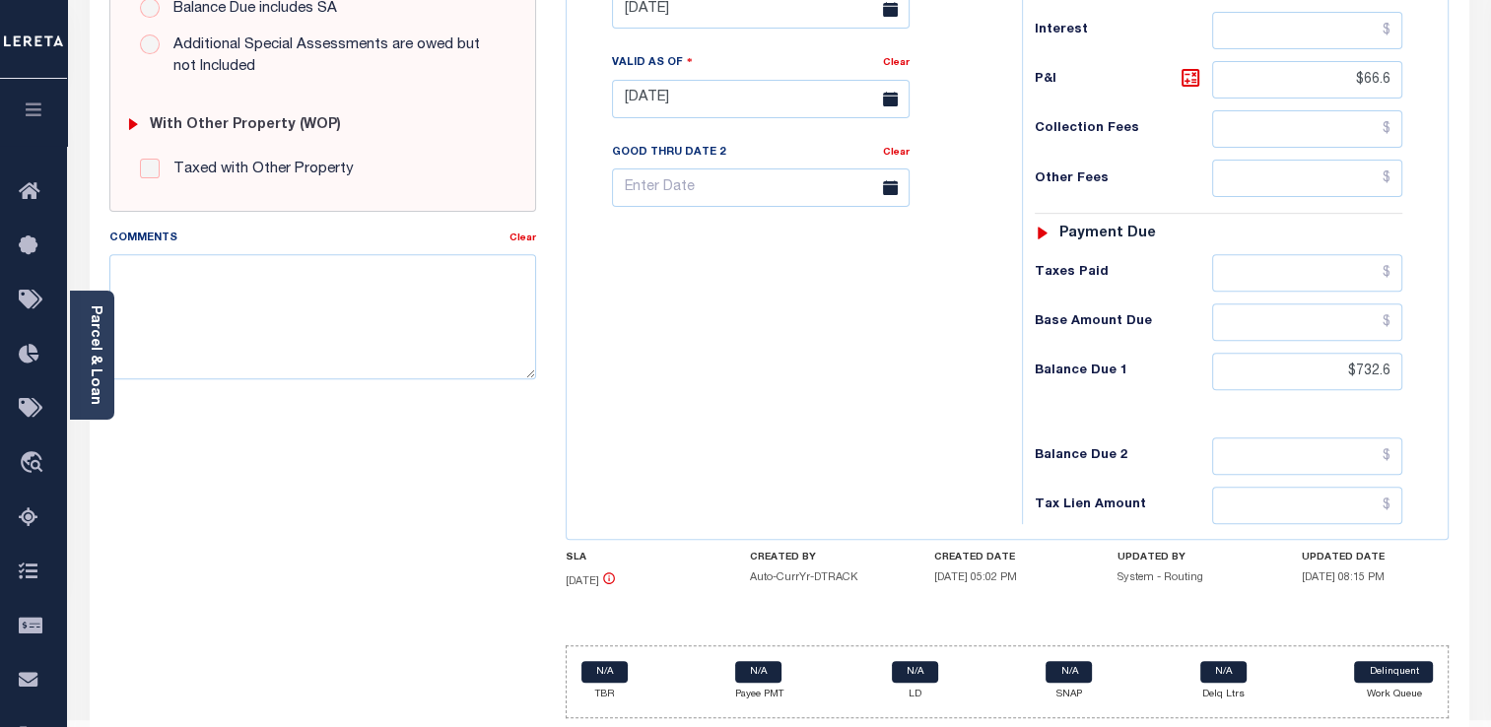
click at [667, 303] on div "Tax Bill No Multiple Payment Option Payment Plan Clear" at bounding box center [790, 89] width 436 height 870
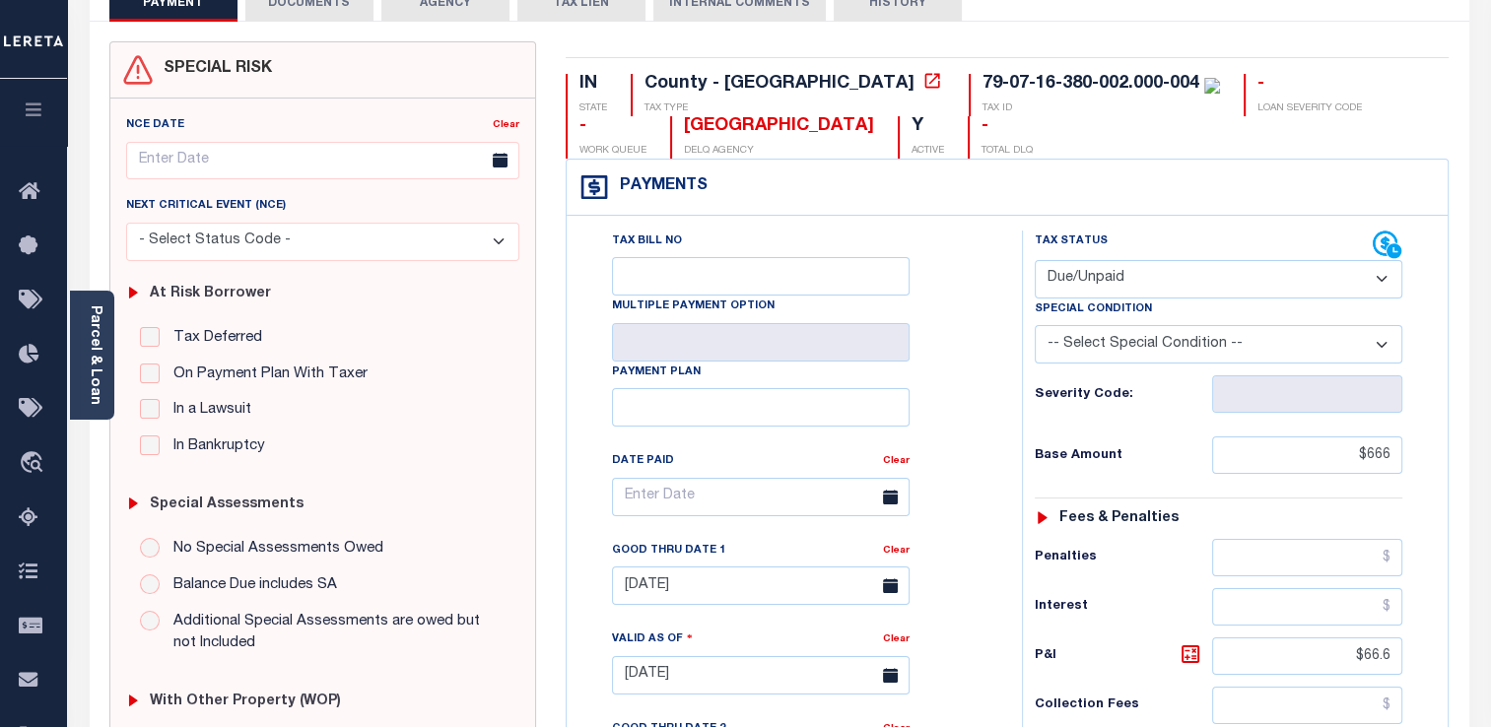
scroll to position [0, 0]
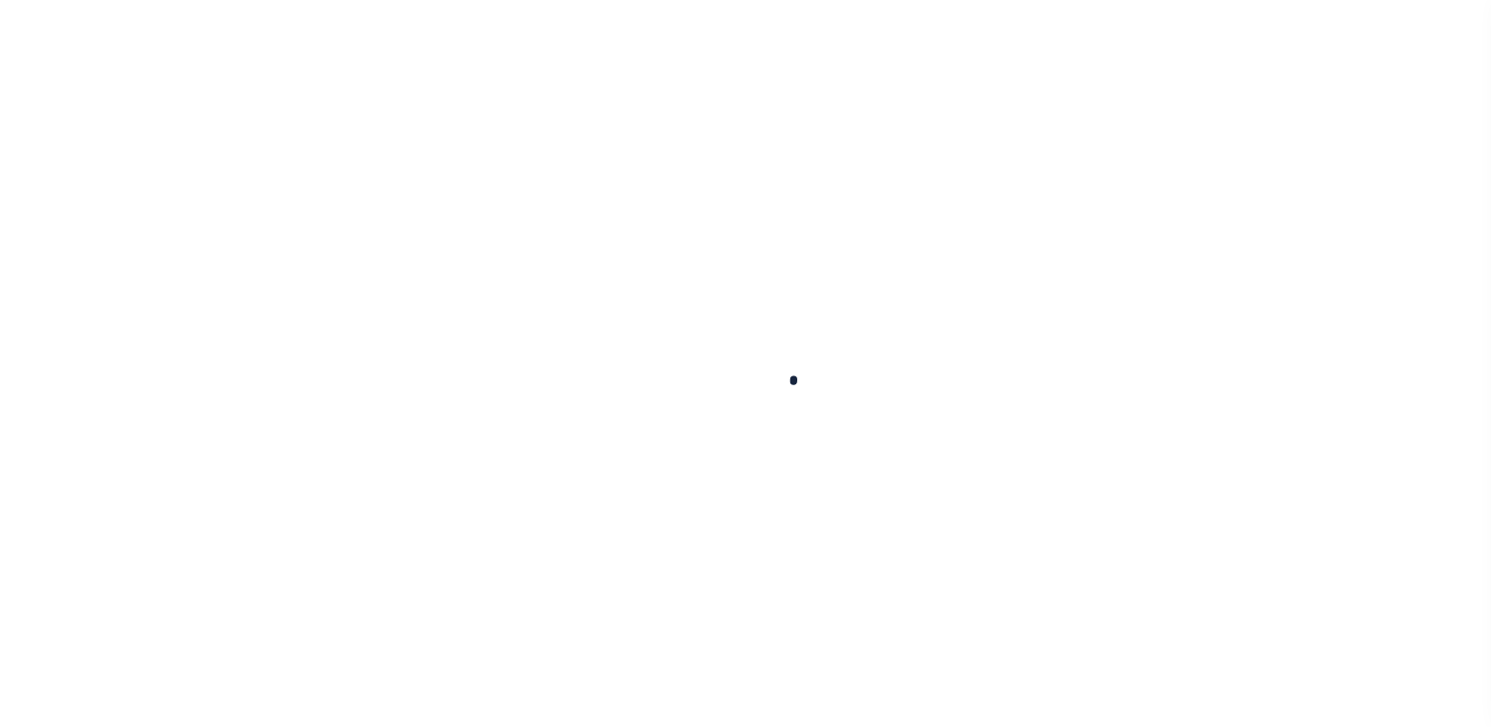
select select "OP2"
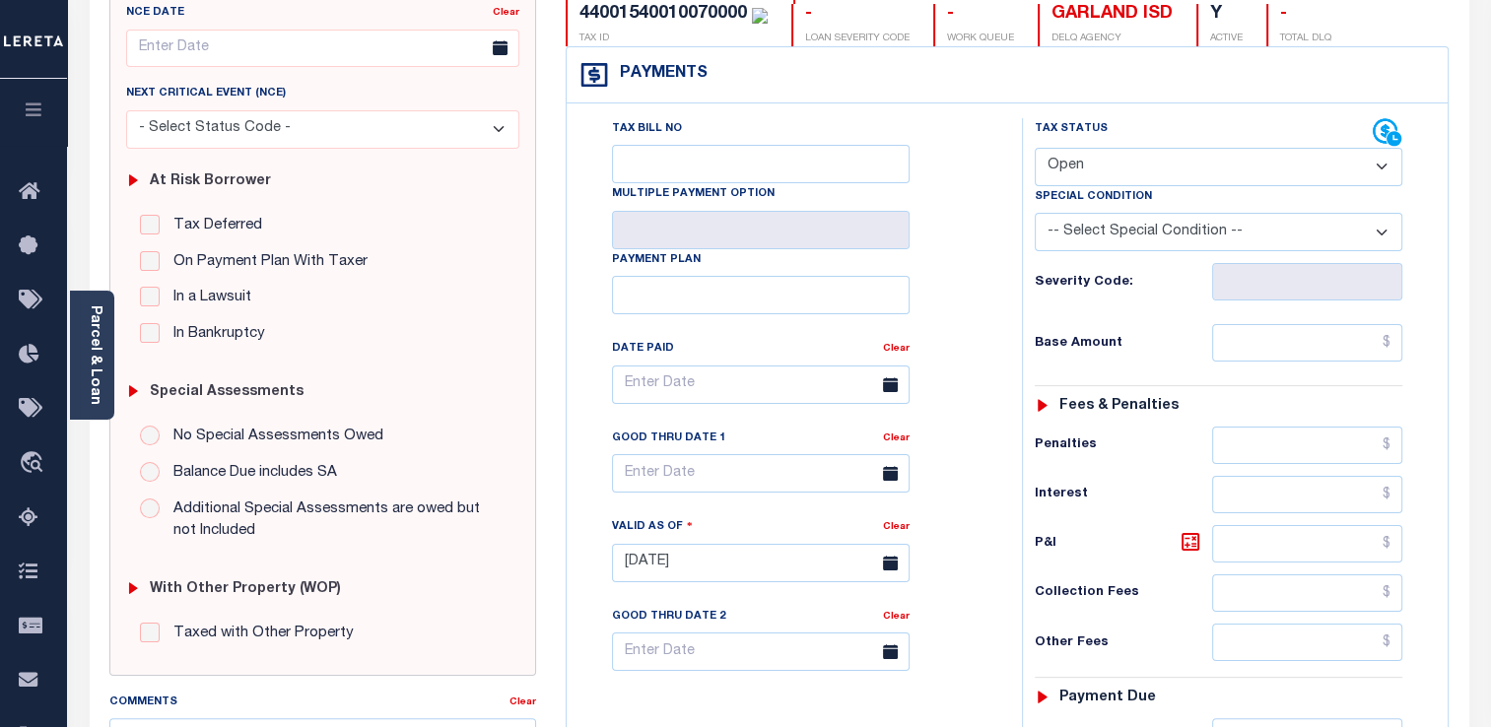
scroll to position [272, 0]
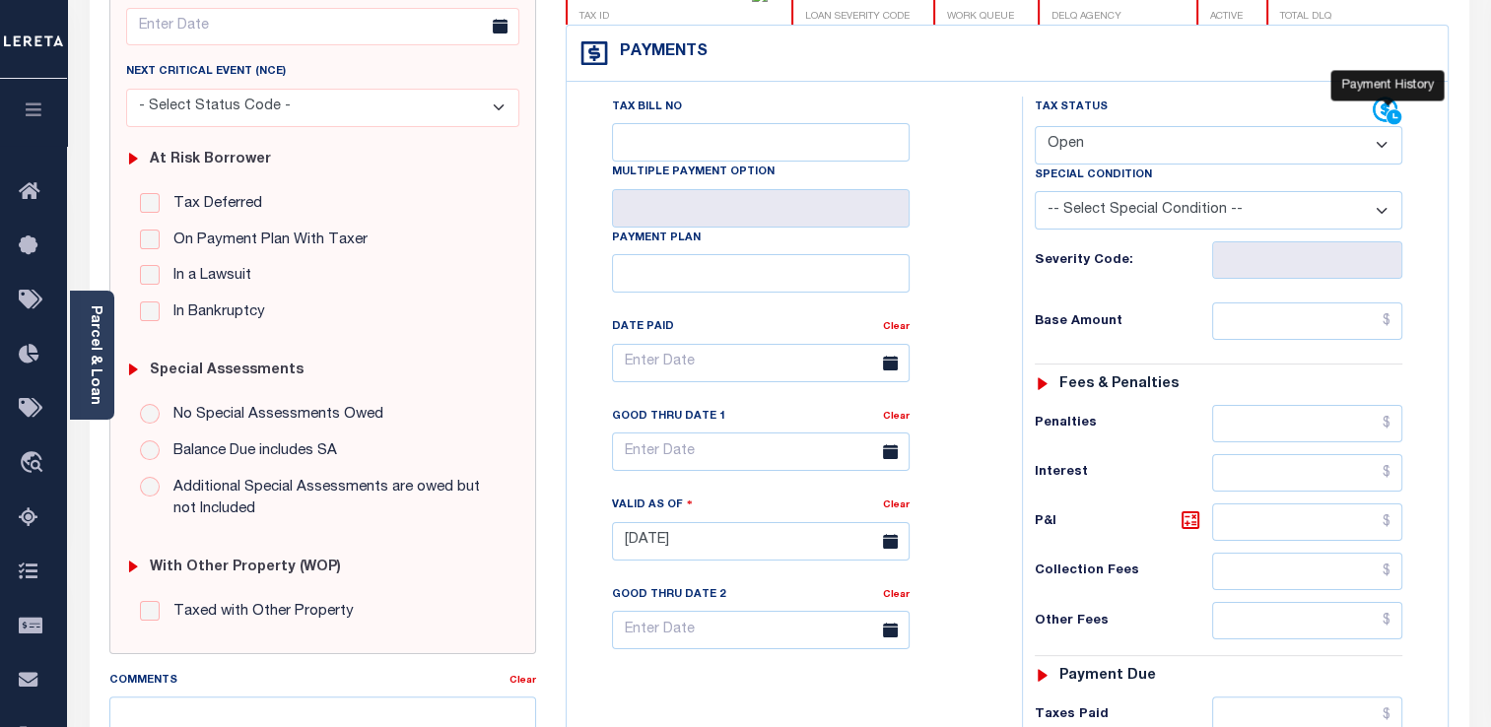
click at [1394, 107] on icon at bounding box center [1388, 112] width 30 height 30
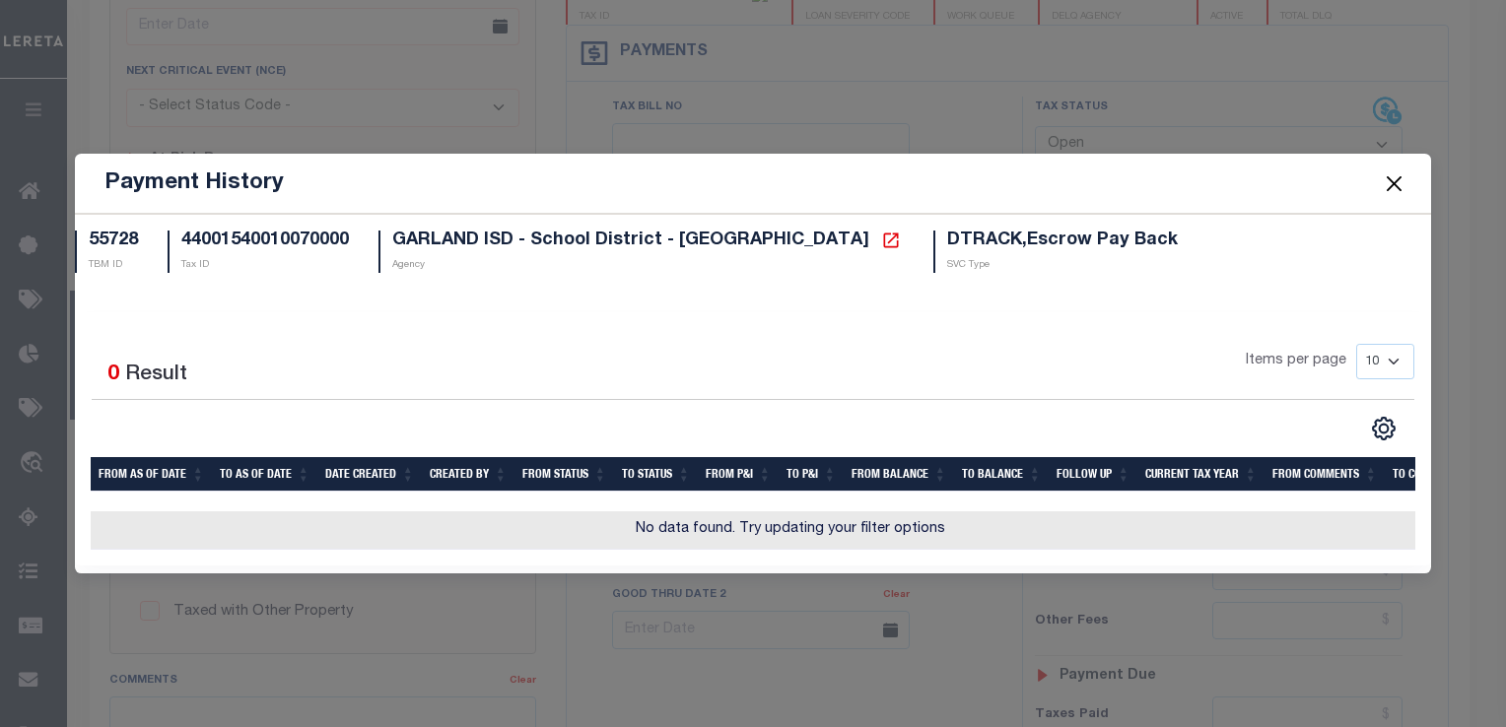
click at [1399, 175] on button "Close" at bounding box center [1394, 184] width 26 height 26
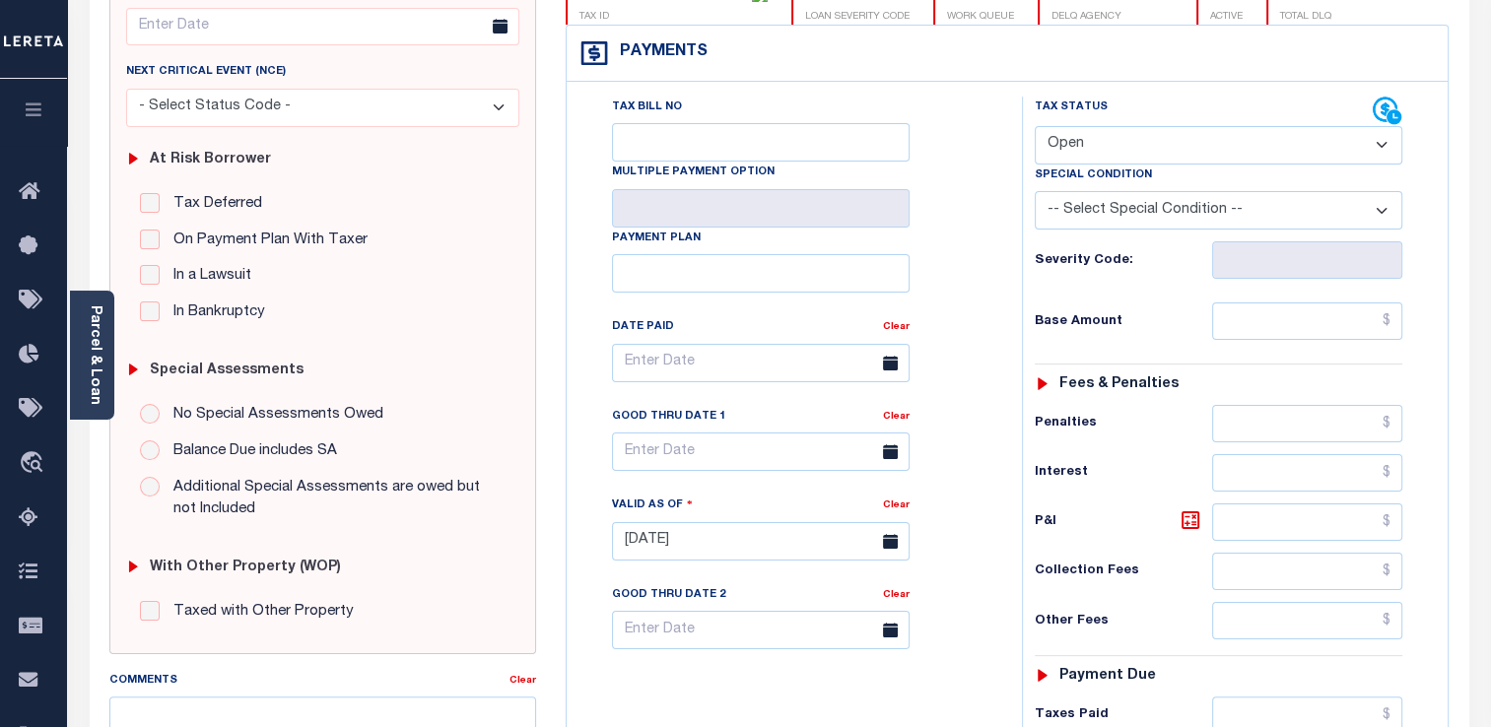
scroll to position [0, 0]
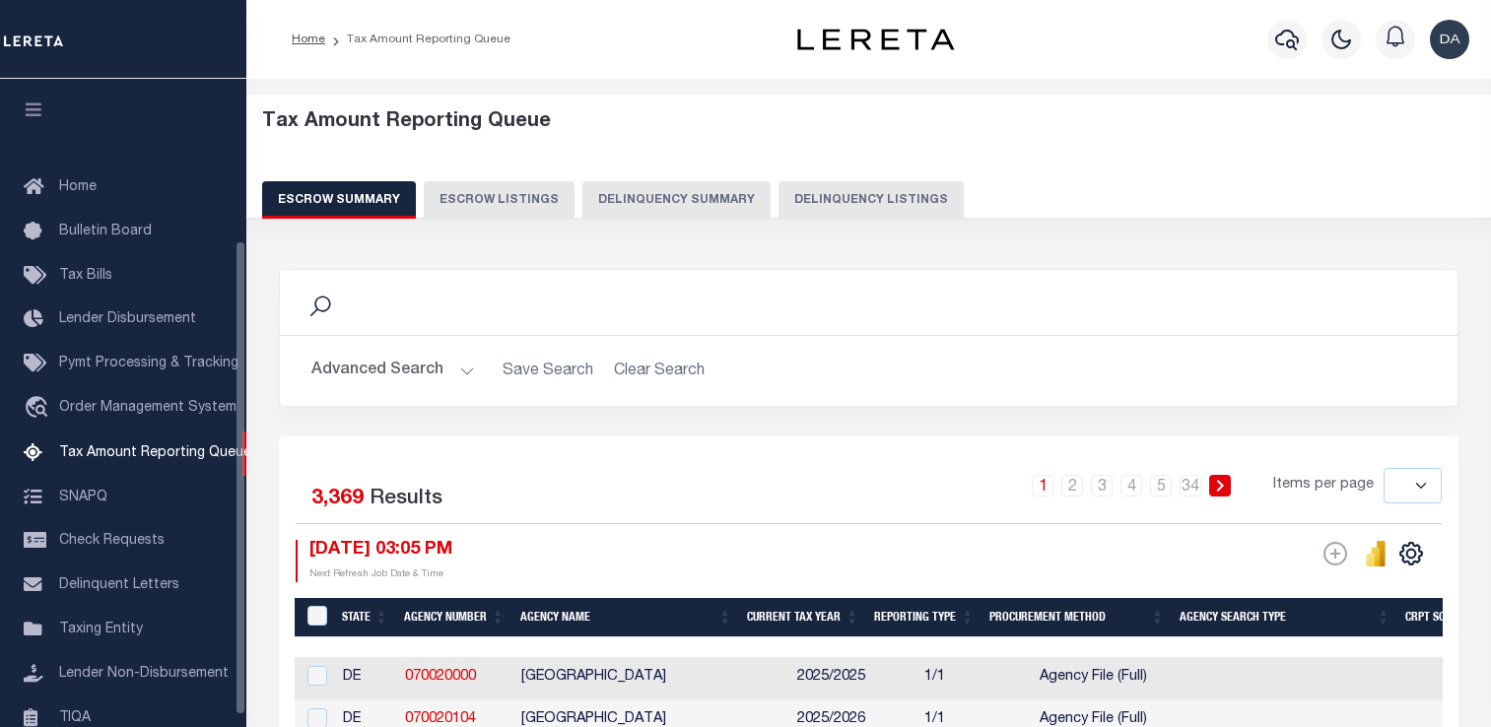
select select
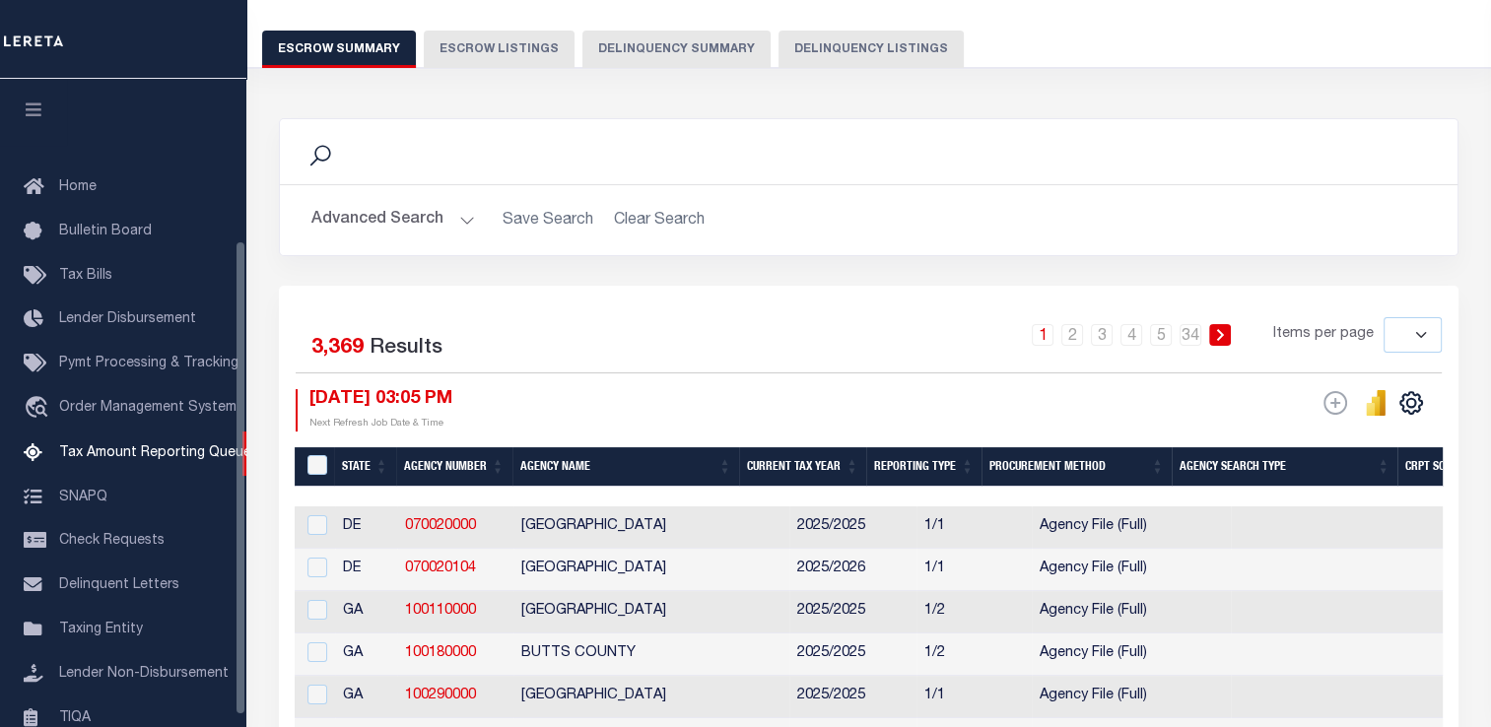
scroll to position [221, 0]
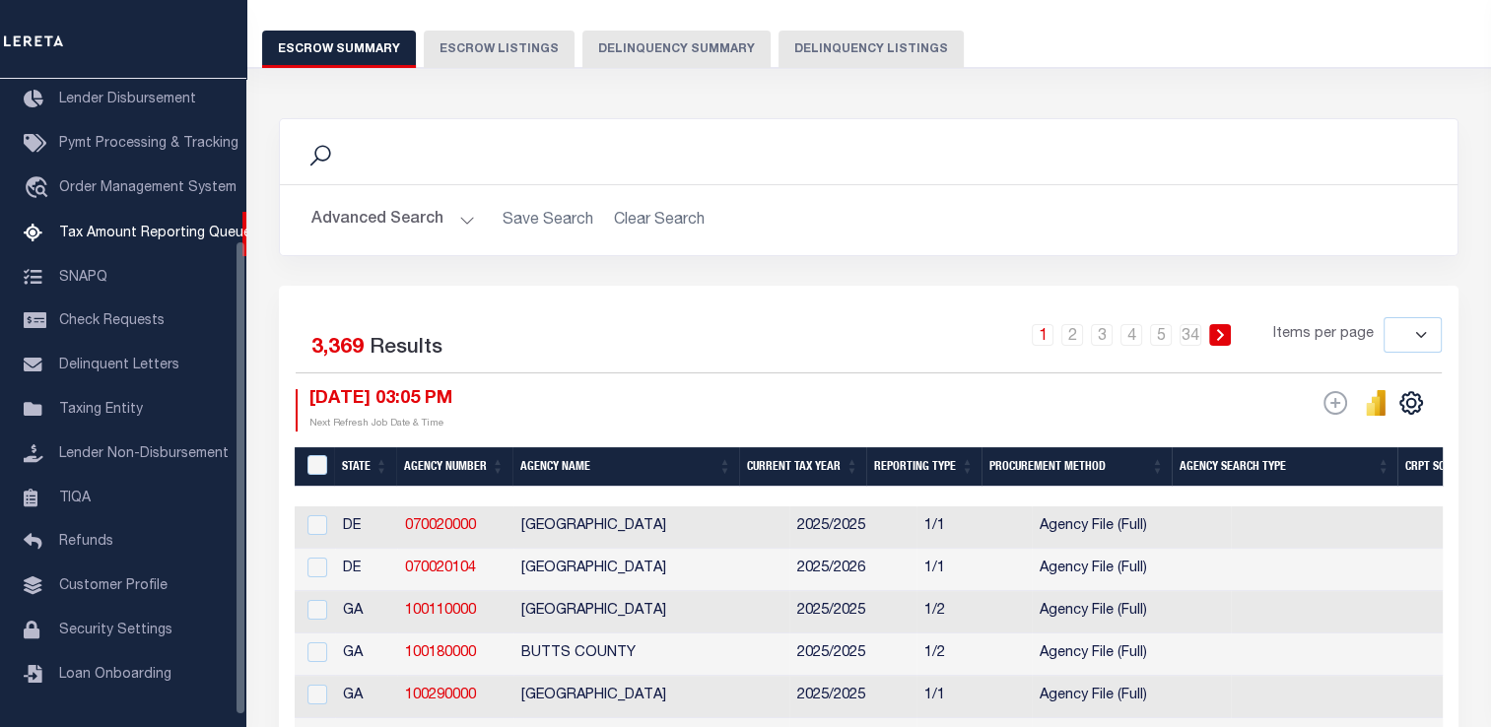
click at [804, 46] on button "Delinquency Listings" at bounding box center [871, 49] width 185 height 37
select select
select select "100"
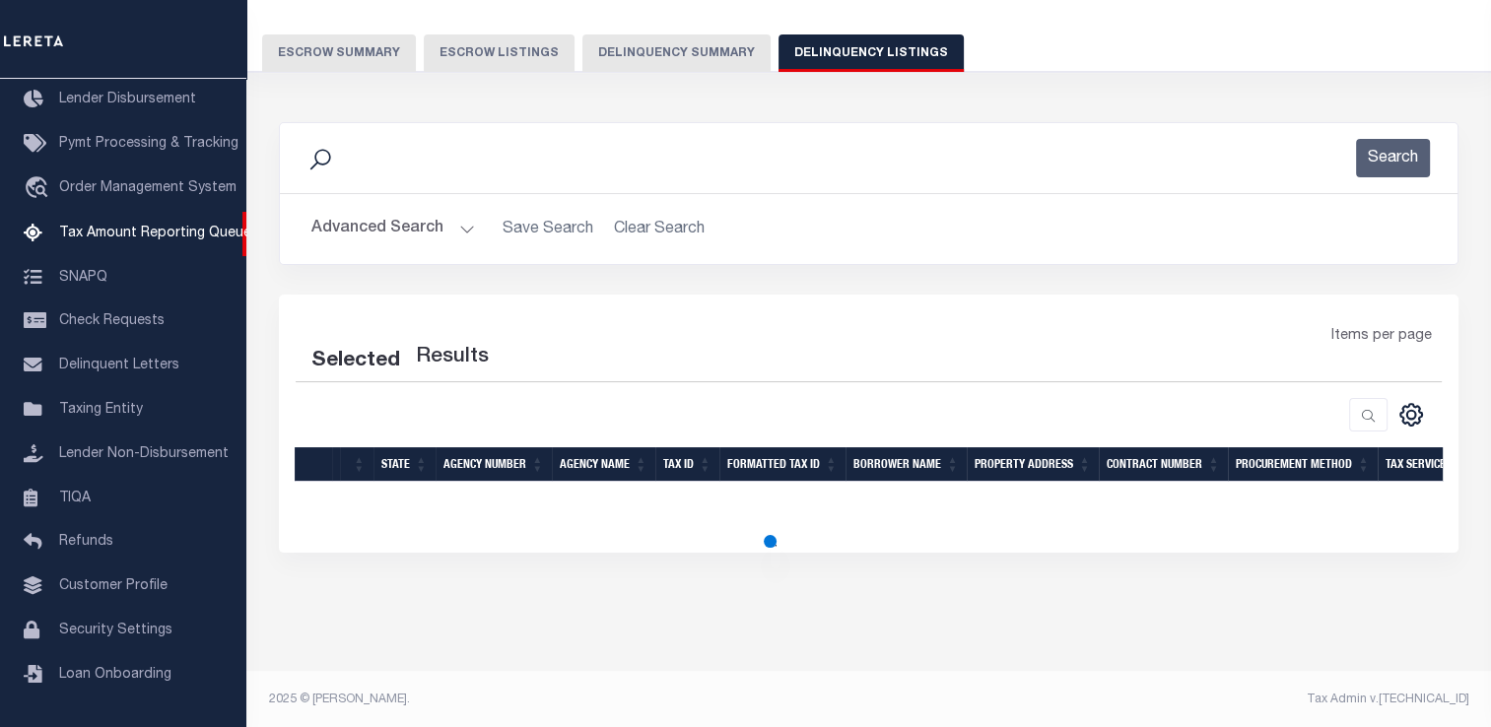
select select "100"
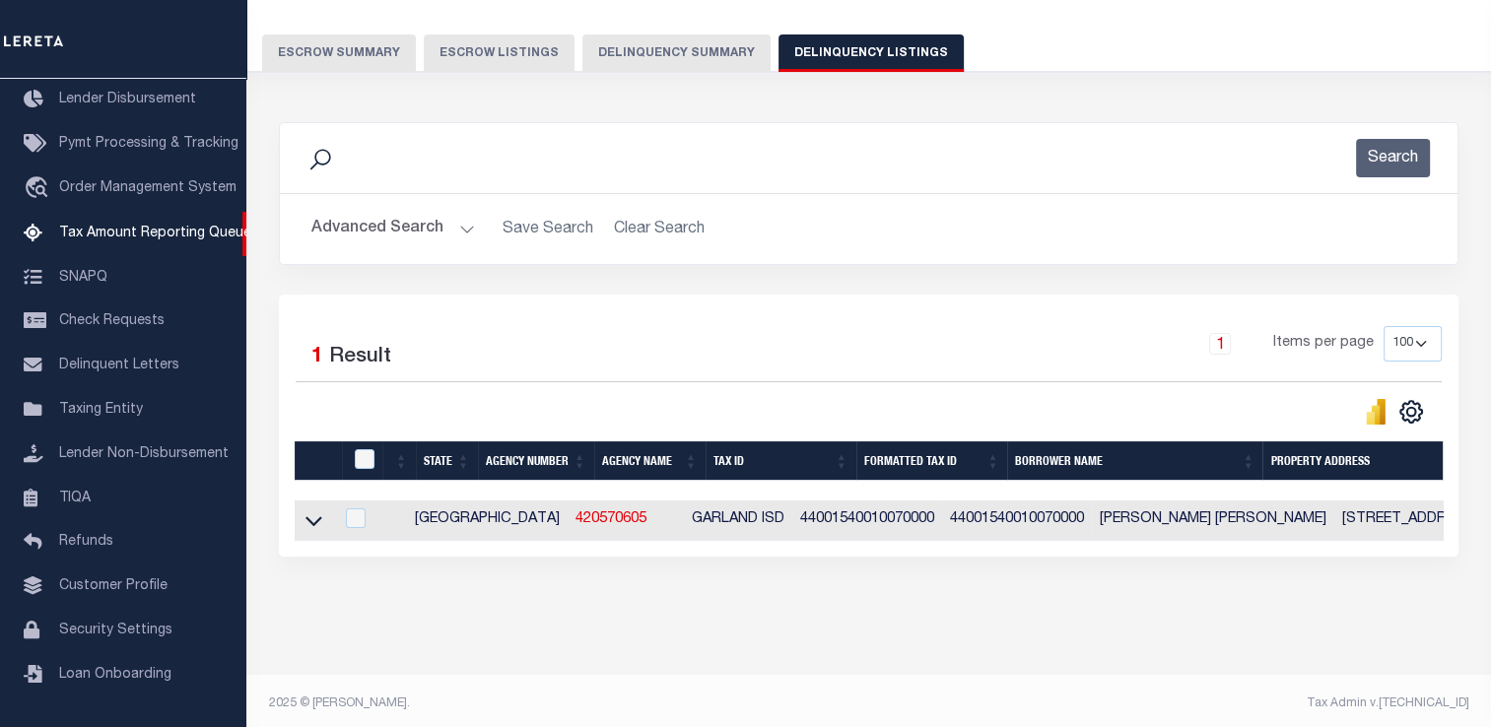
scroll to position [151, 0]
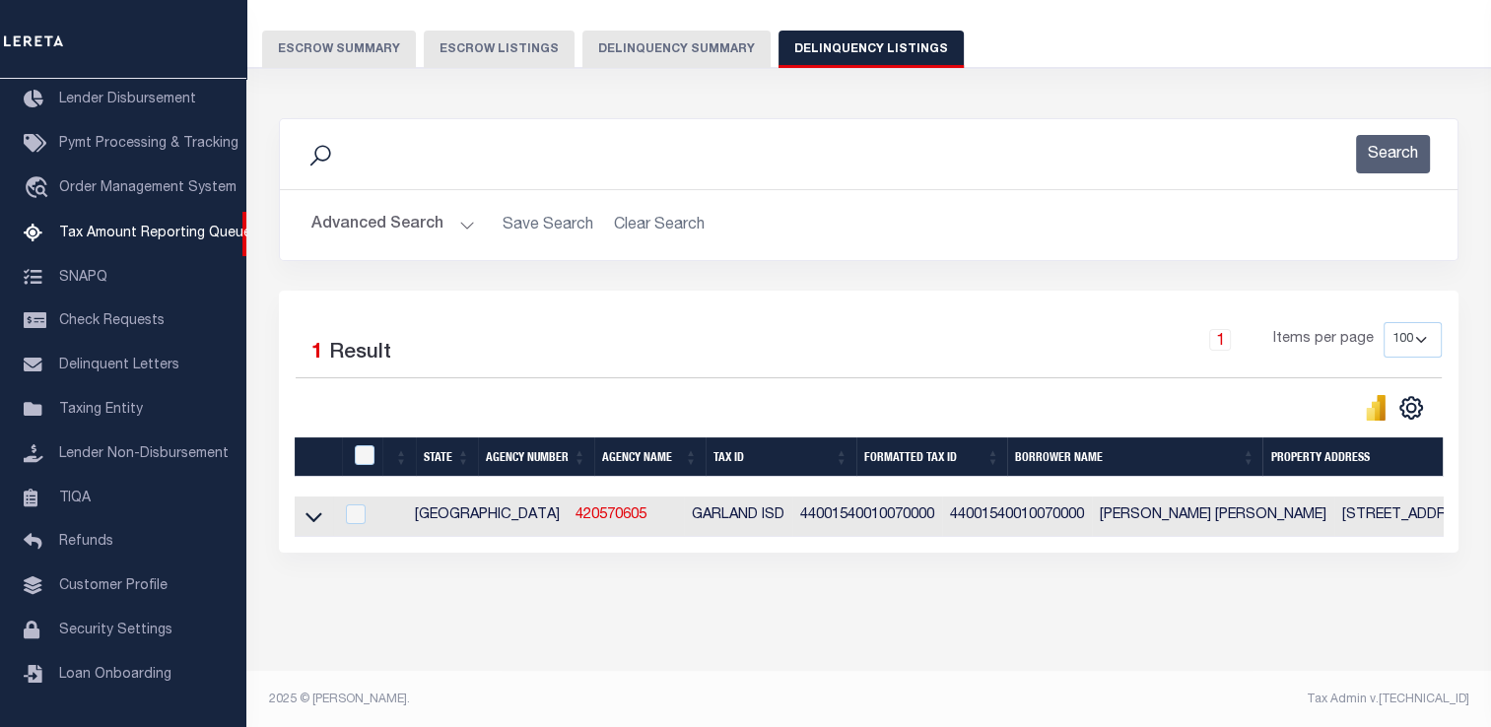
click at [354, 224] on button "Advanced Search" at bounding box center [393, 225] width 164 height 38
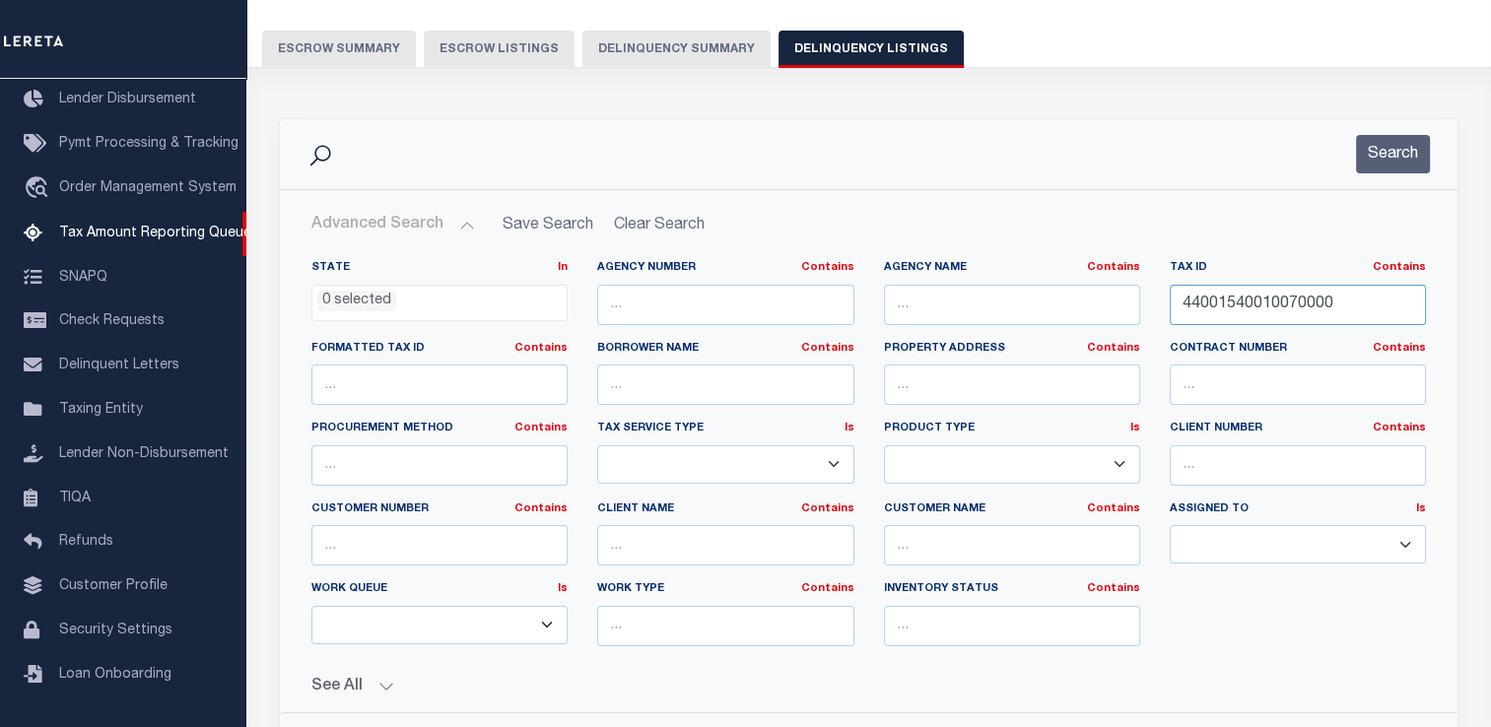
click at [1263, 287] on input "44001540010070000" at bounding box center [1298, 305] width 256 height 40
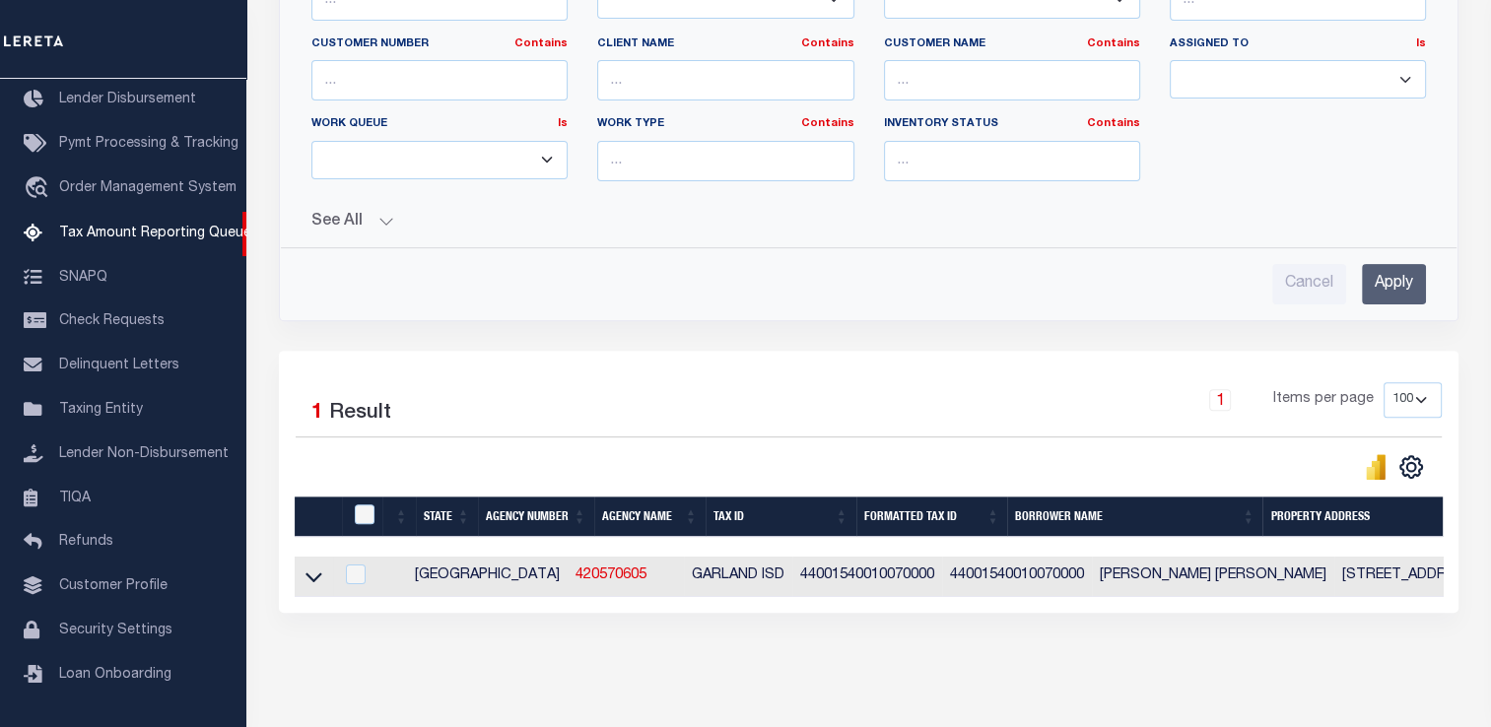
click at [1396, 283] on input "Apply" at bounding box center [1394, 284] width 64 height 40
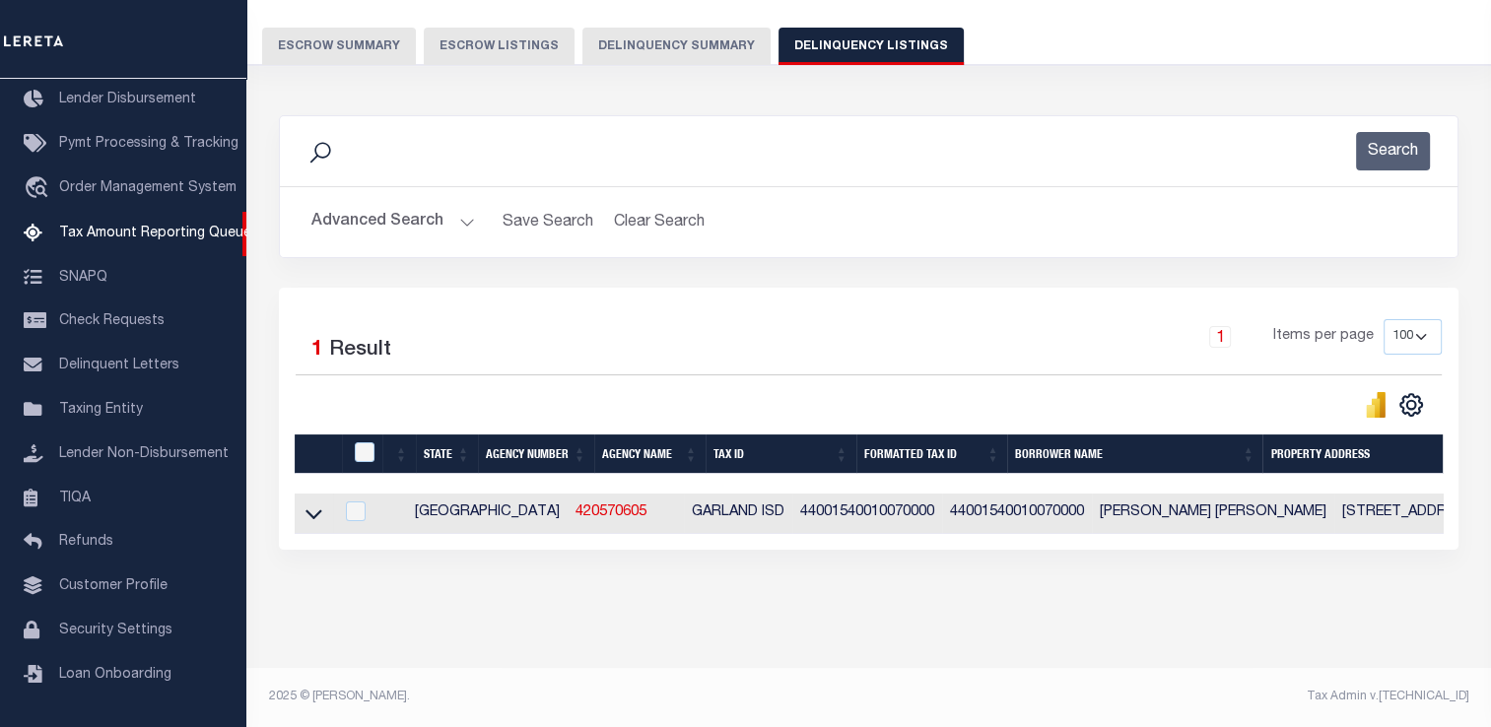
scroll to position [168, 0]
click at [315, 511] on icon at bounding box center [314, 516] width 17 height 10
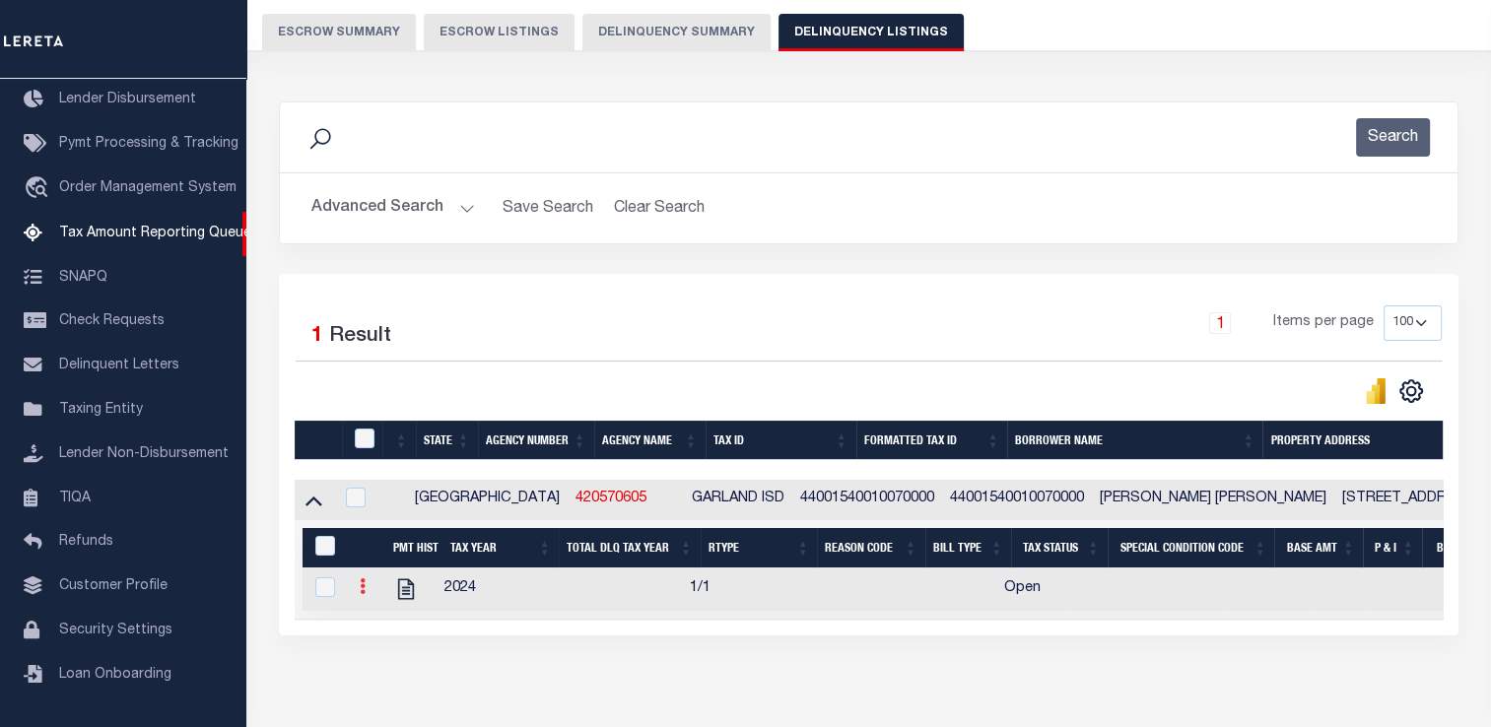
click at [365, 594] on icon at bounding box center [363, 587] width 6 height 16
click at [707, 646] on div "Data sync process is currently running, you may face some response delays. Sear…" at bounding box center [869, 388] width 1206 height 613
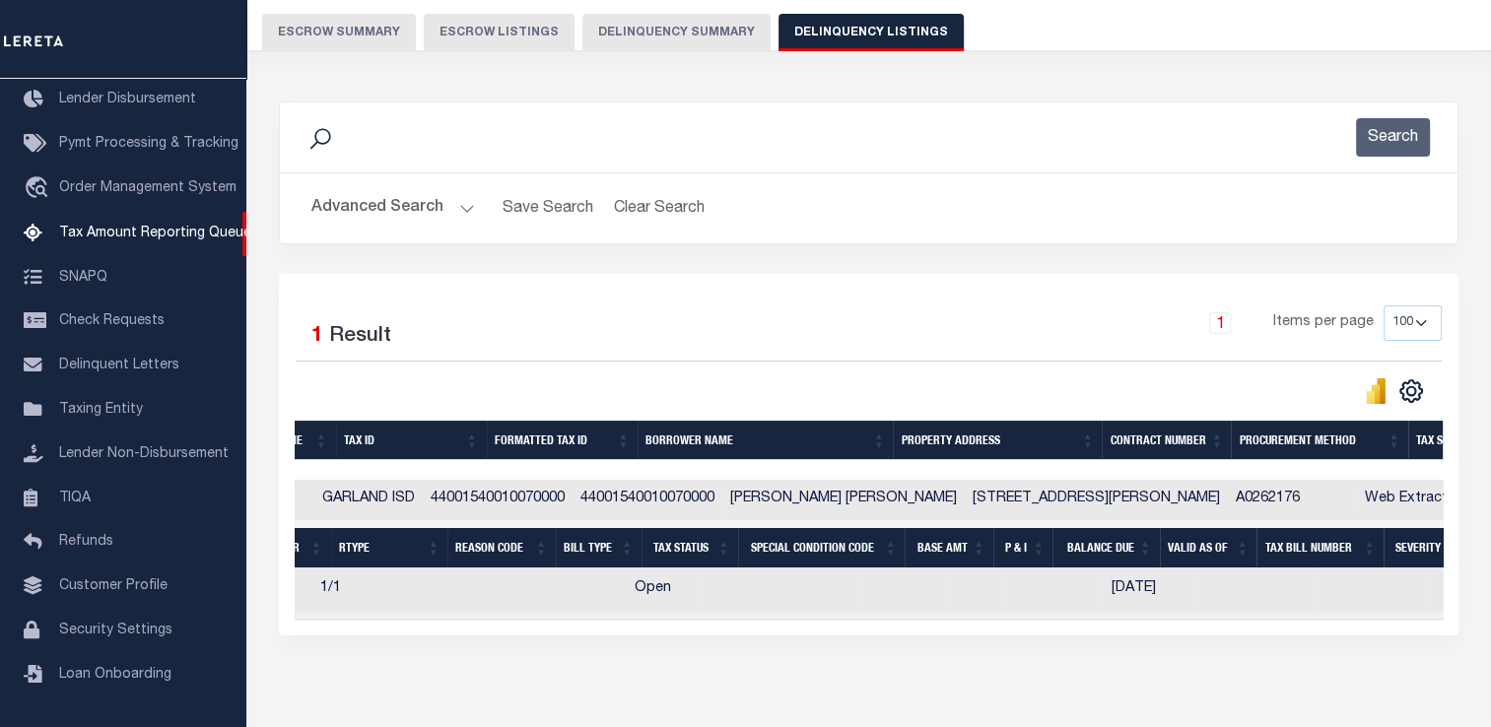
scroll to position [0, 0]
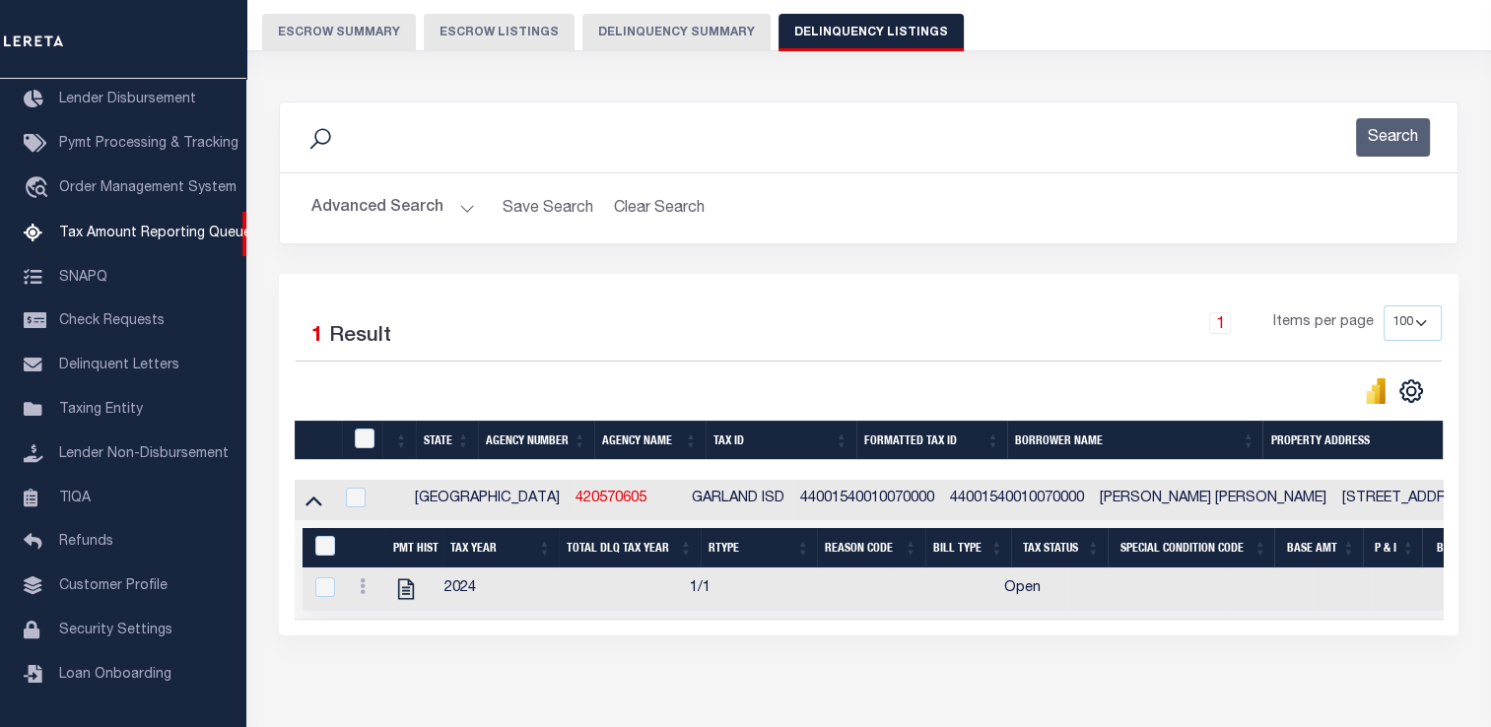
click at [419, 201] on button "Advanced Search" at bounding box center [393, 208] width 164 height 38
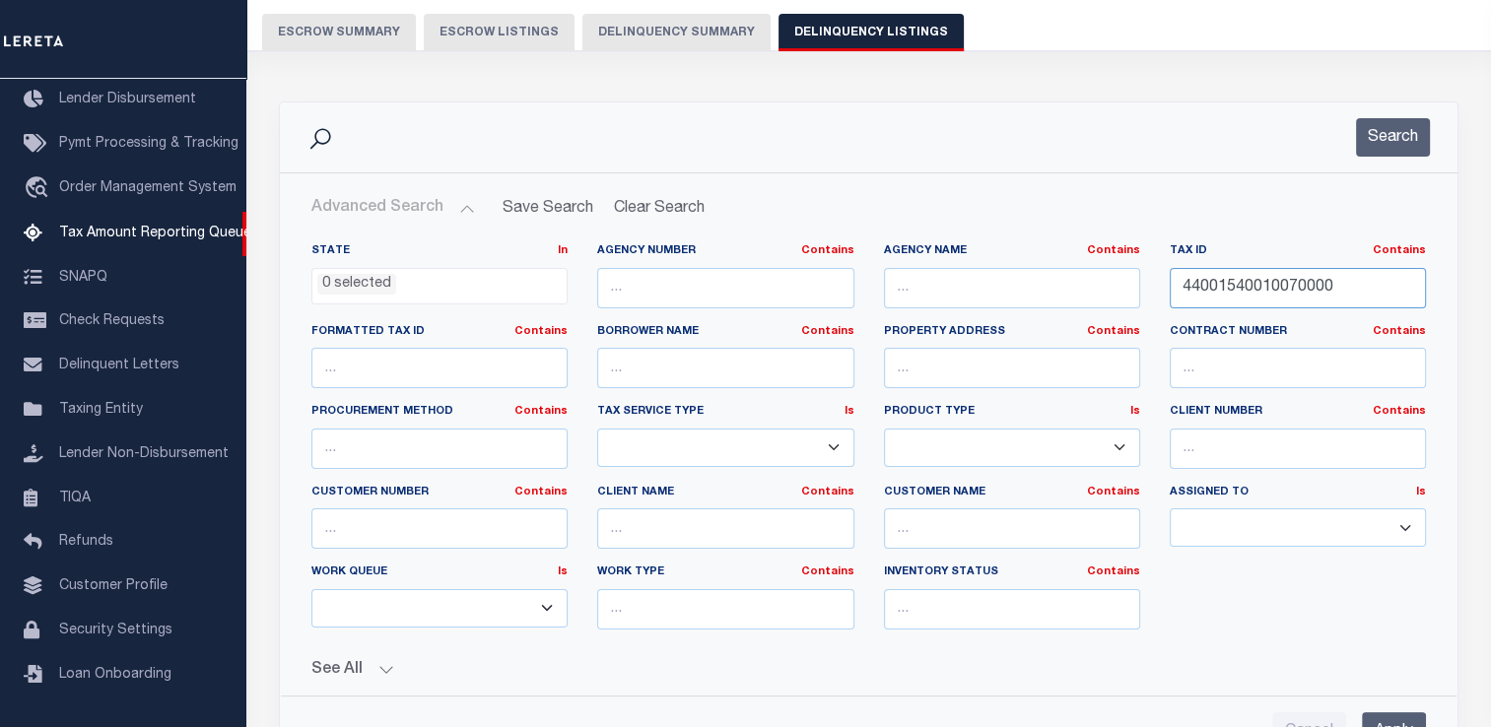
click at [1277, 280] on input "44001540010070000" at bounding box center [1298, 288] width 256 height 40
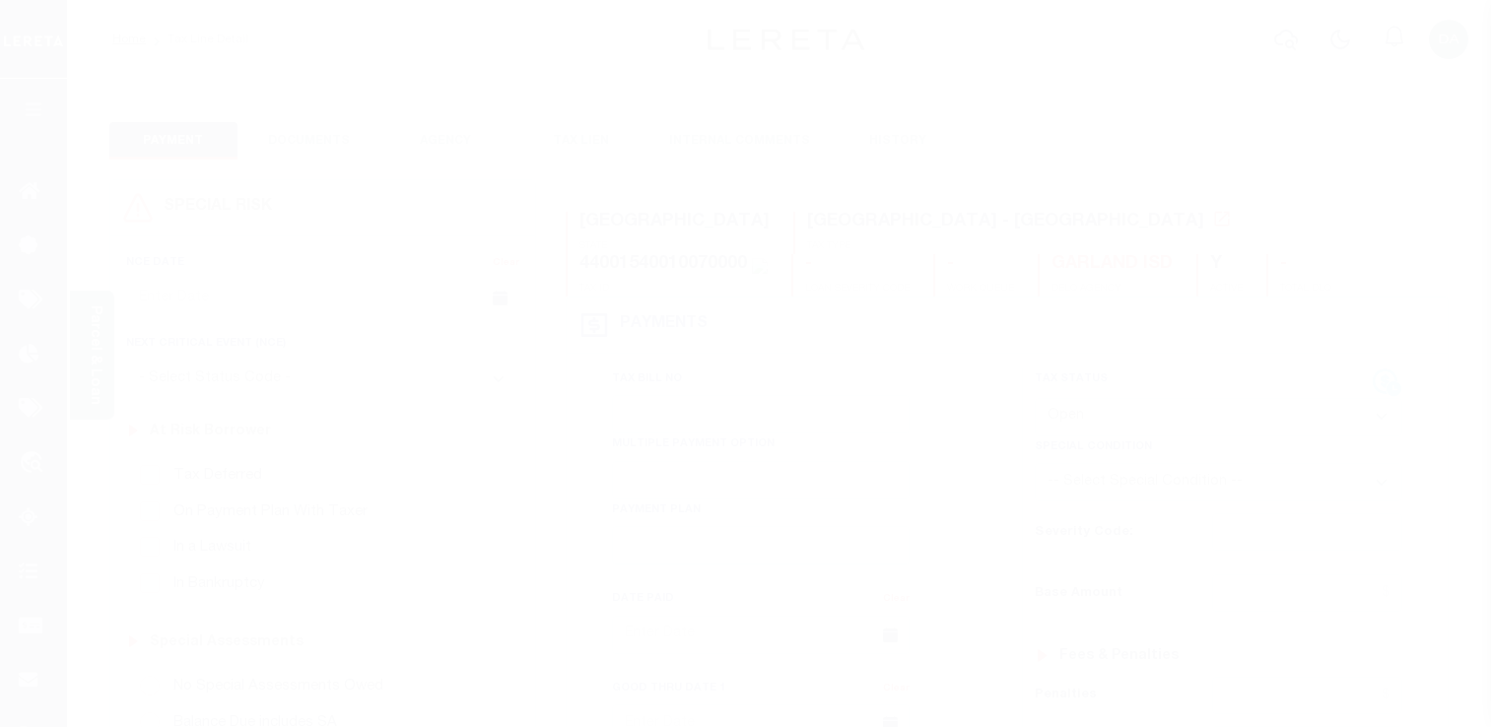
select select "OP2"
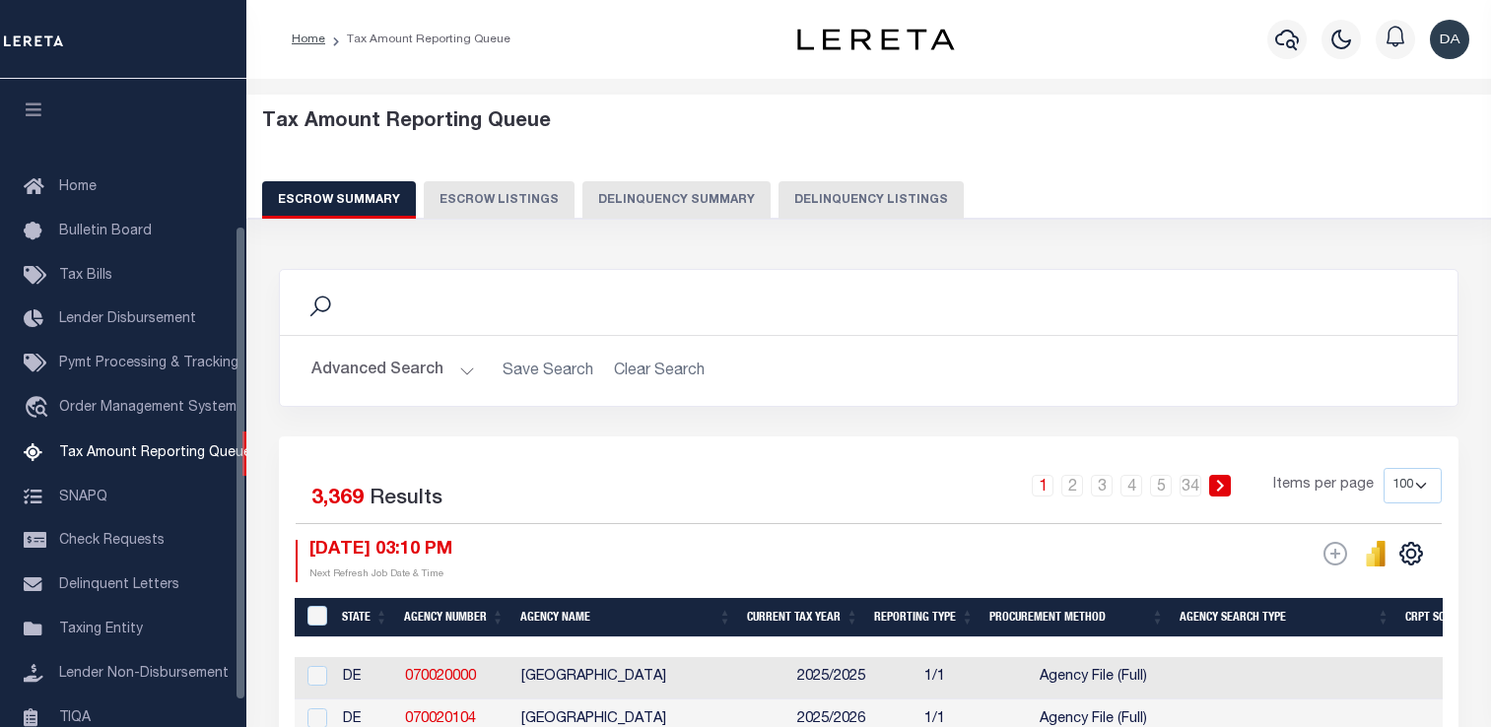
click at [791, 189] on button "Delinquency Listings" at bounding box center [871, 199] width 185 height 37
select select "100"
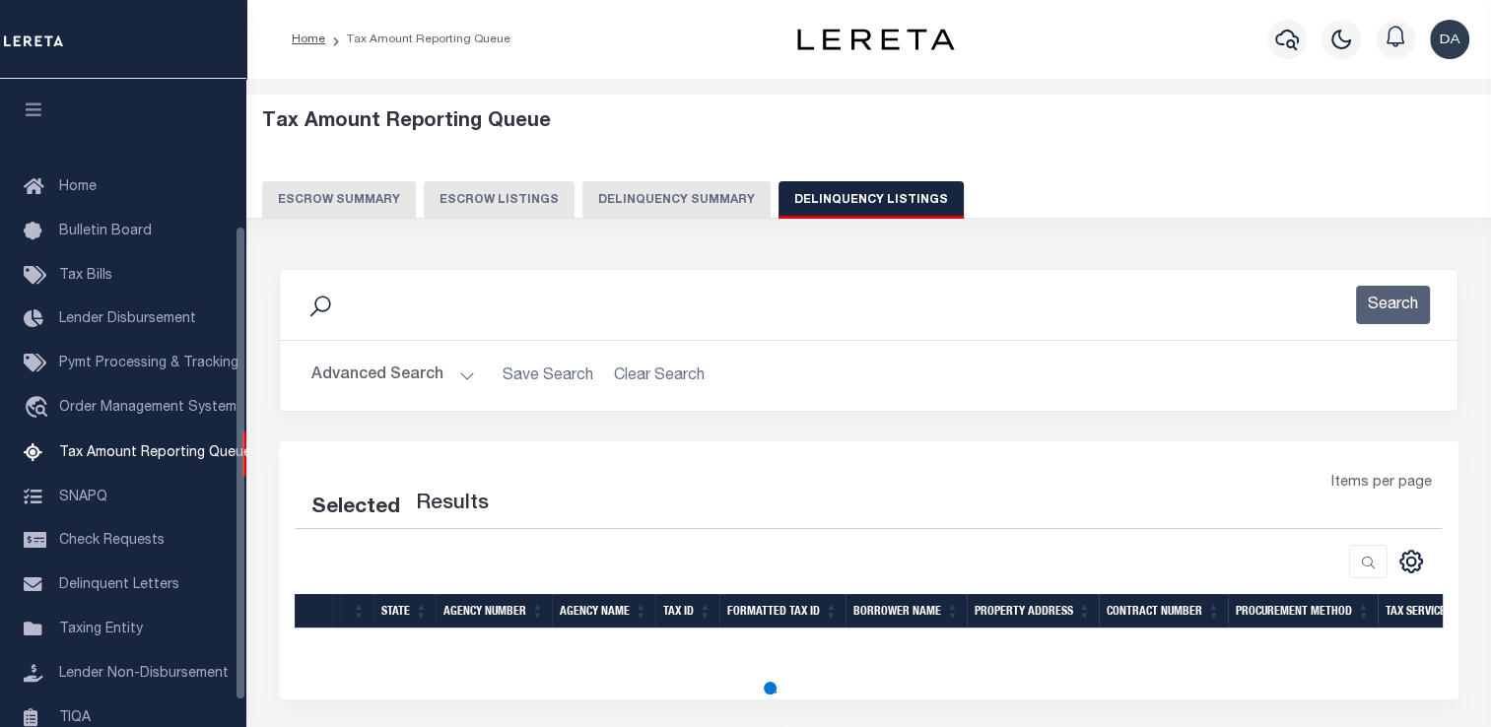
scroll to position [201, 0]
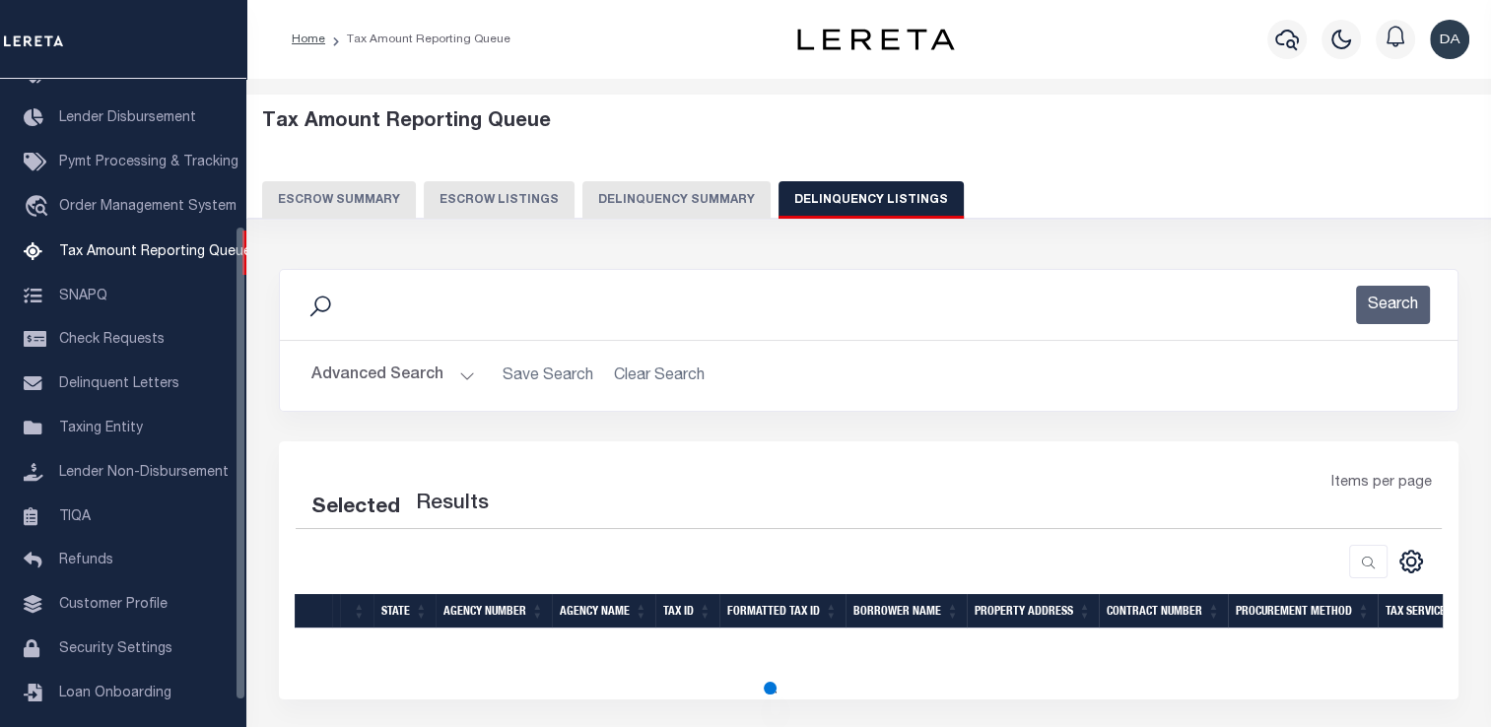
select select "100"
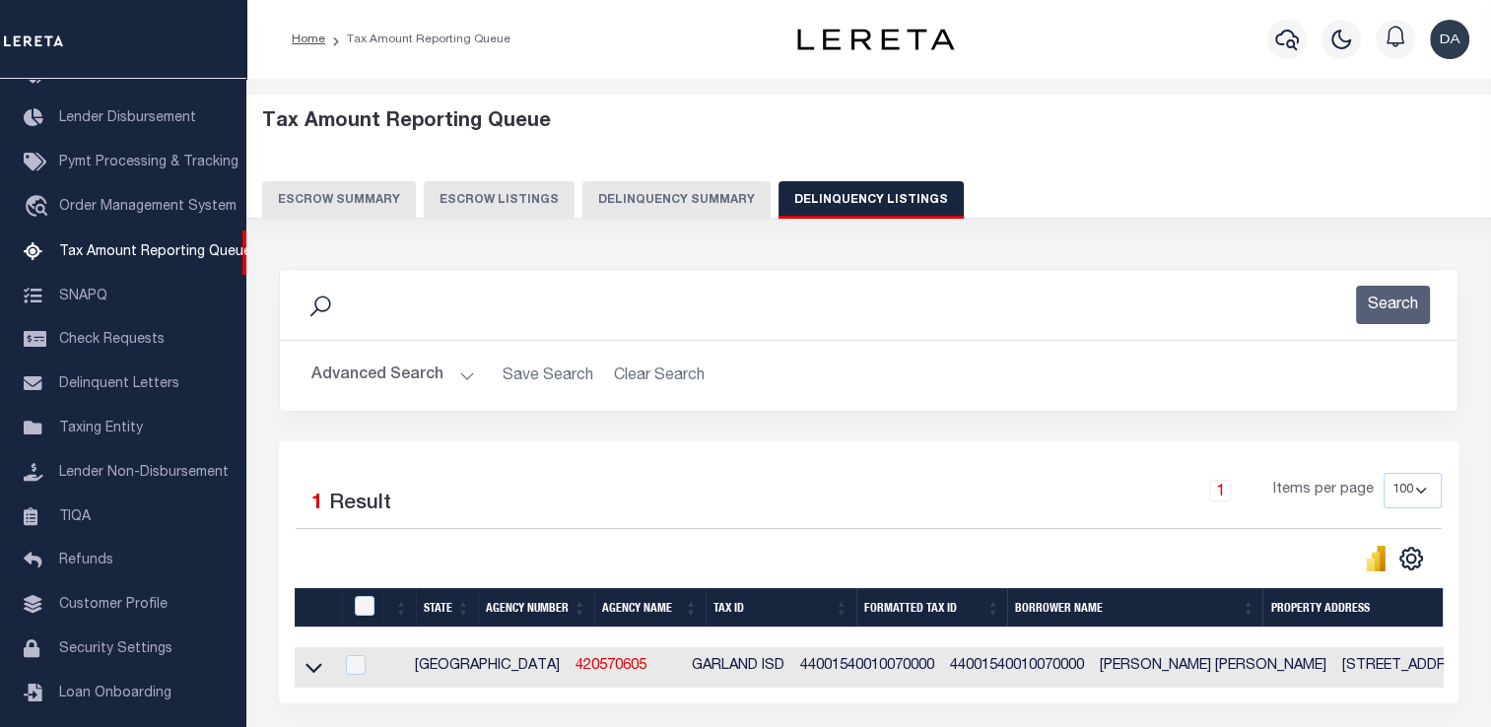
click at [428, 366] on button "Advanced Search" at bounding box center [393, 376] width 164 height 38
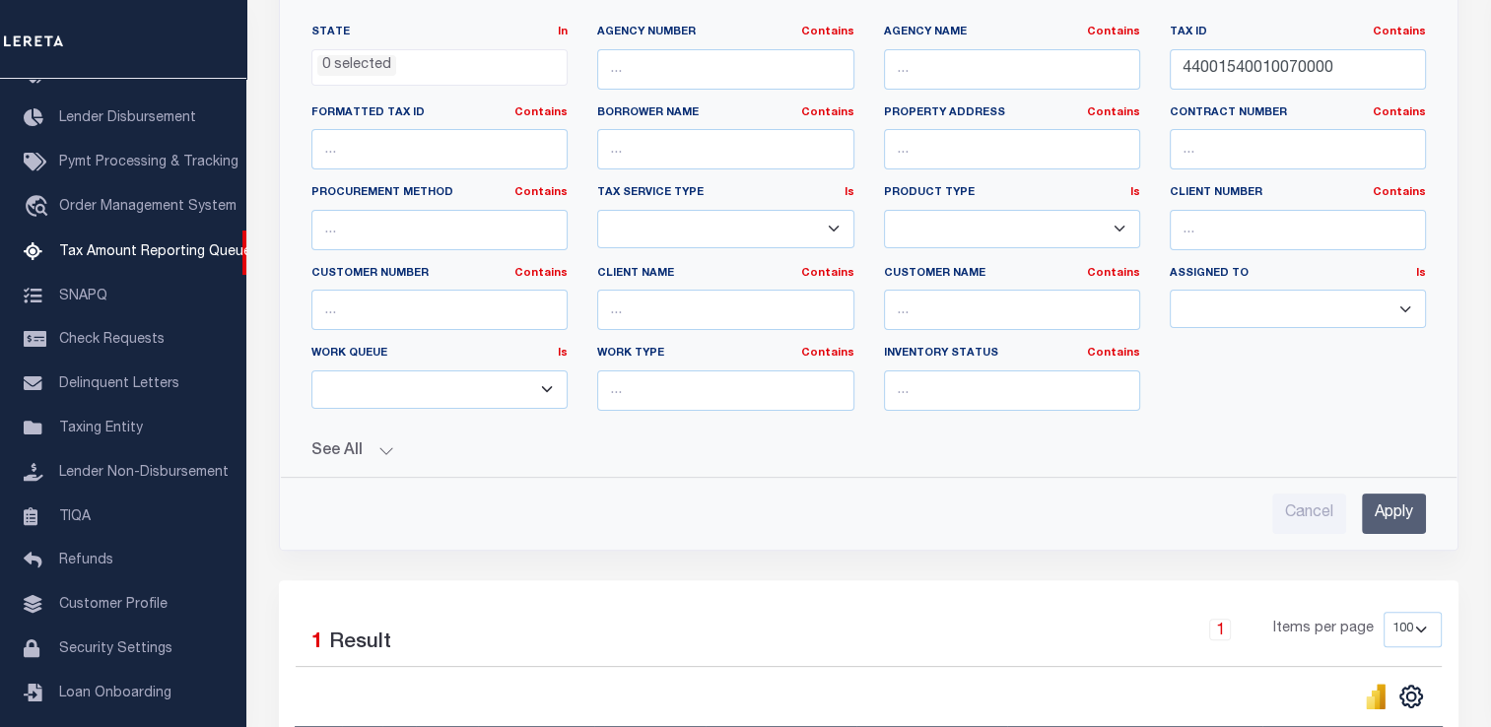
scroll to position [690, 0]
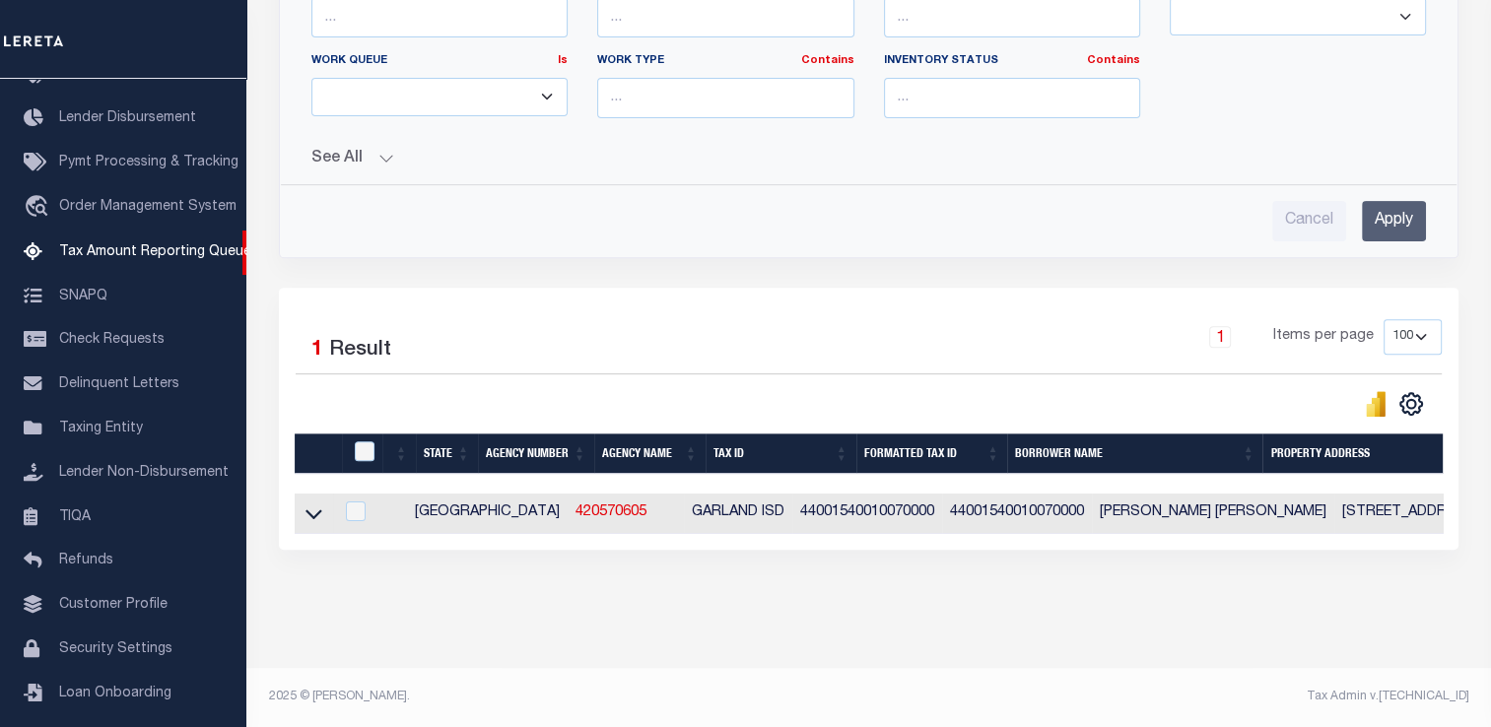
click at [1386, 222] on input "Apply" at bounding box center [1394, 221] width 64 height 40
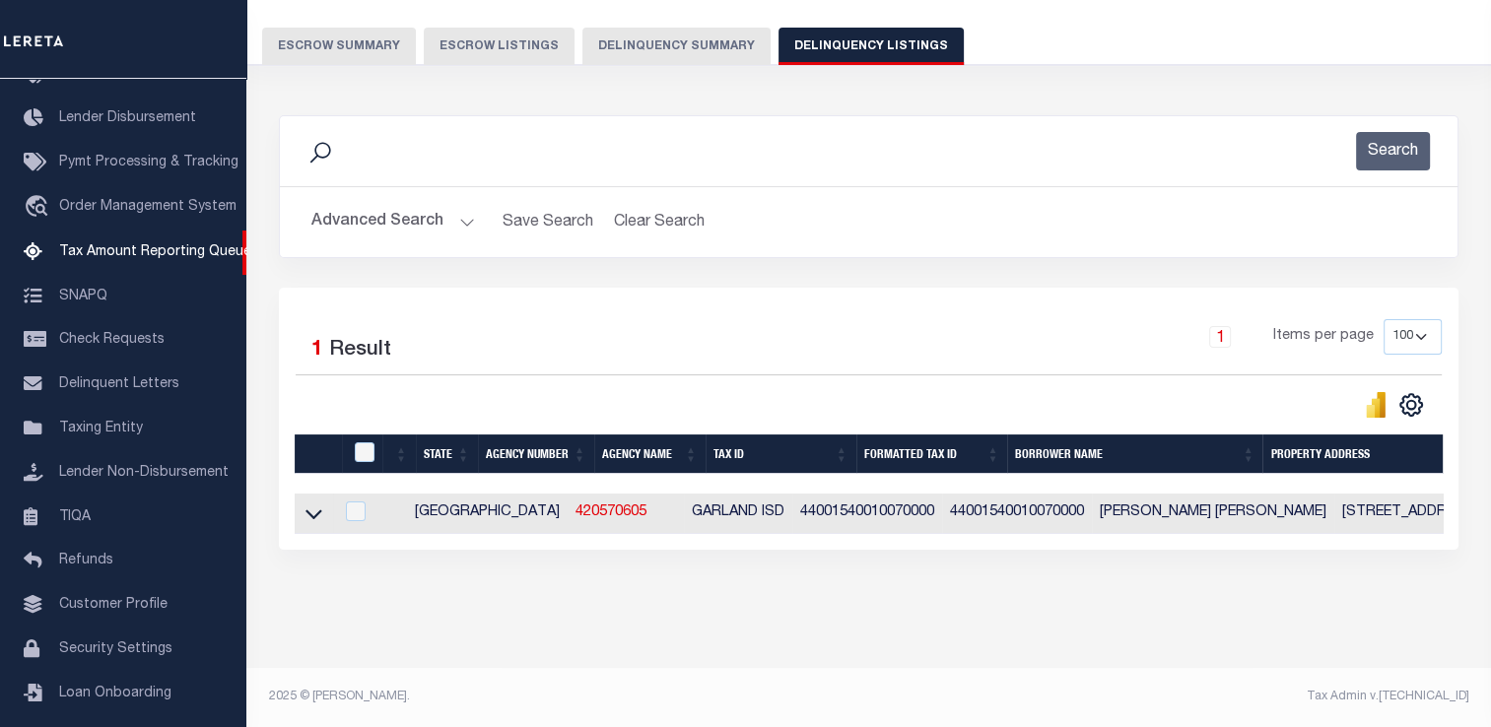
scroll to position [168, 0]
click at [320, 504] on icon at bounding box center [314, 514] width 17 height 21
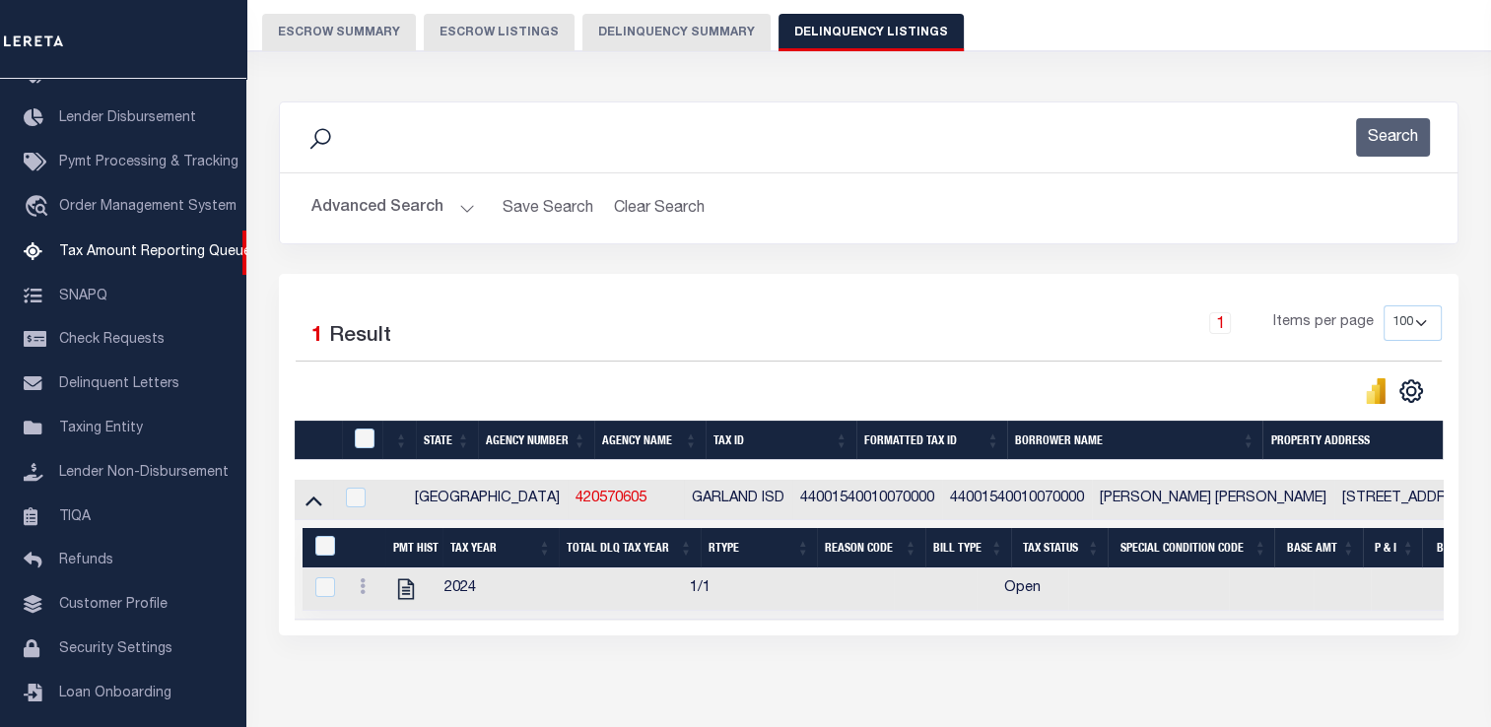
scroll to position [268, 0]
